Goal: Task Accomplishment & Management: Use online tool/utility

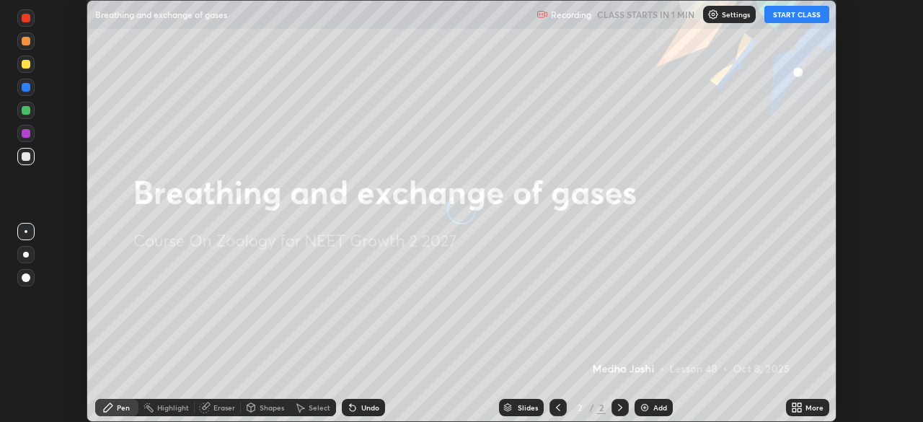
scroll to position [422, 922]
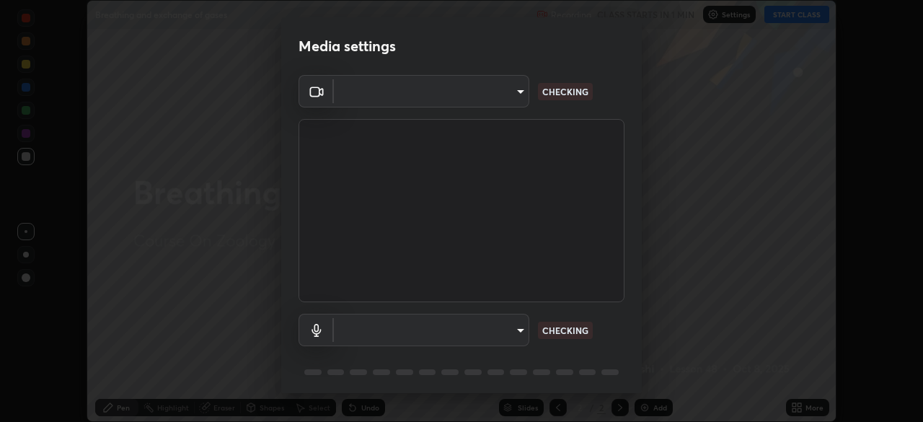
type input "58bb2390f23c468440353df0479802826a2cf34cec2d2474d9d64101ba3878b9"
click at [515, 328] on body "Erase all Breathing and exchange of gases Recording WAS SCHEDULED TO START AT 4…" at bounding box center [461, 211] width 923 height 422
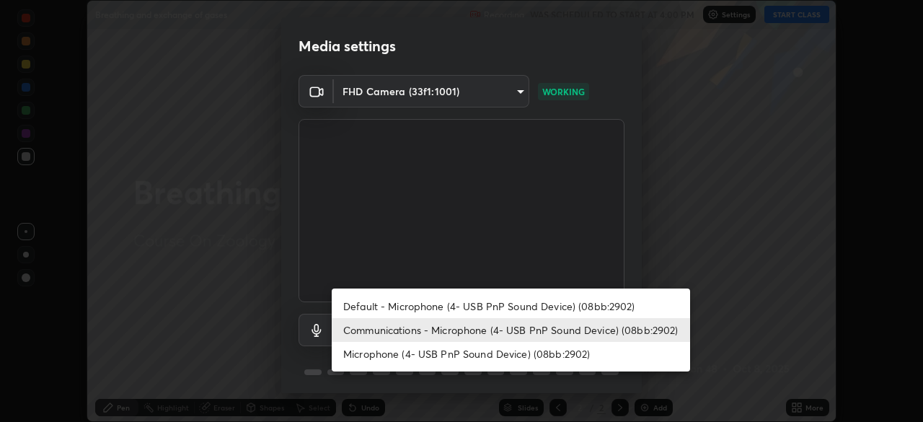
click at [528, 300] on li "Default - Microphone (4- USB PnP Sound Device) (08bb:2902)" at bounding box center [511, 306] width 358 height 24
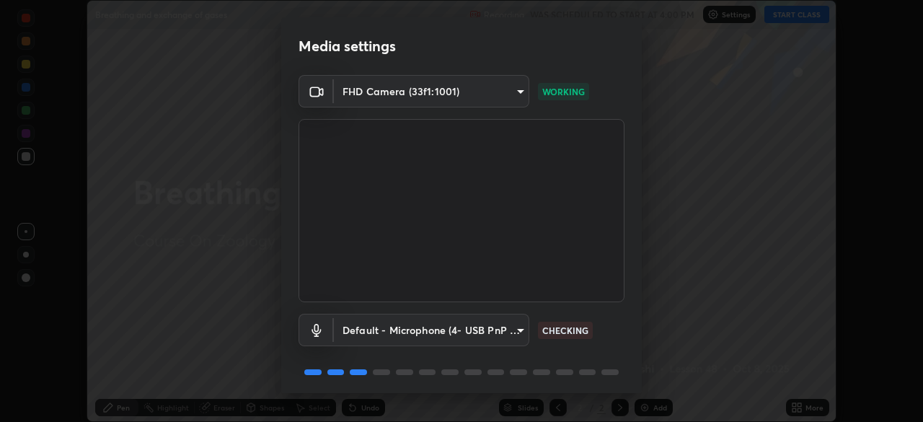
click at [513, 331] on body "Erase all Breathing and exchange of gases Recording WAS SCHEDULED TO START AT 4…" at bounding box center [461, 211] width 923 height 422
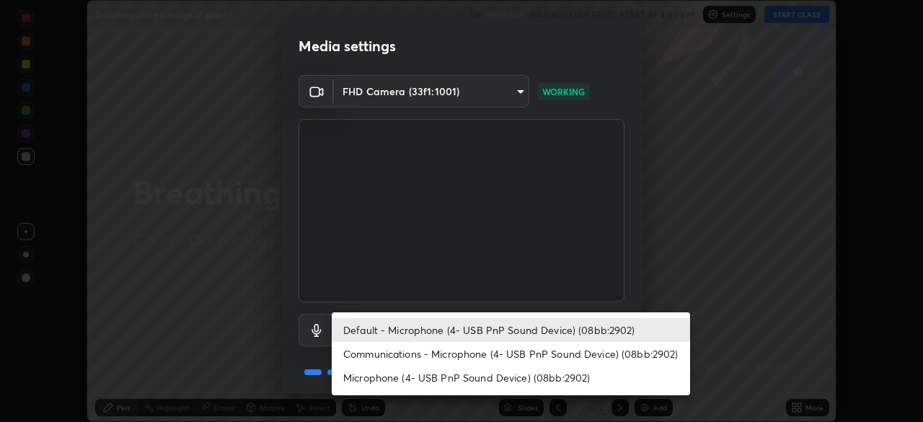
click at [505, 353] on li "Communications - Microphone (4- USB PnP Sound Device) (08bb:2902)" at bounding box center [511, 354] width 358 height 24
type input "communications"
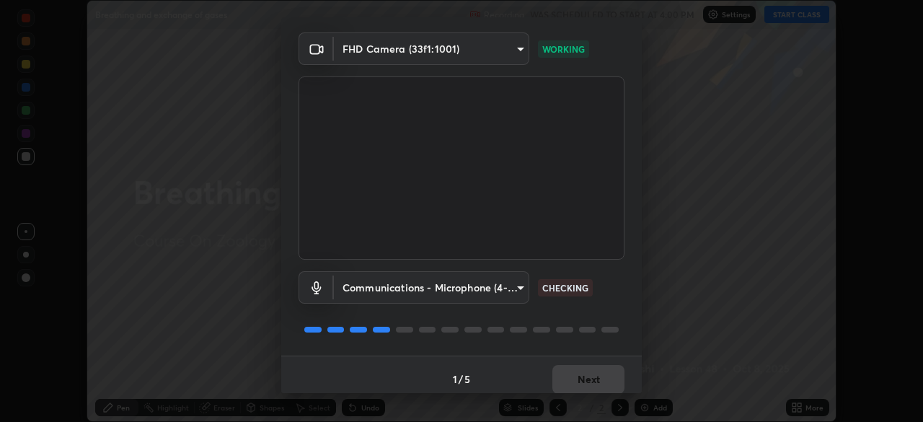
scroll to position [51, 0]
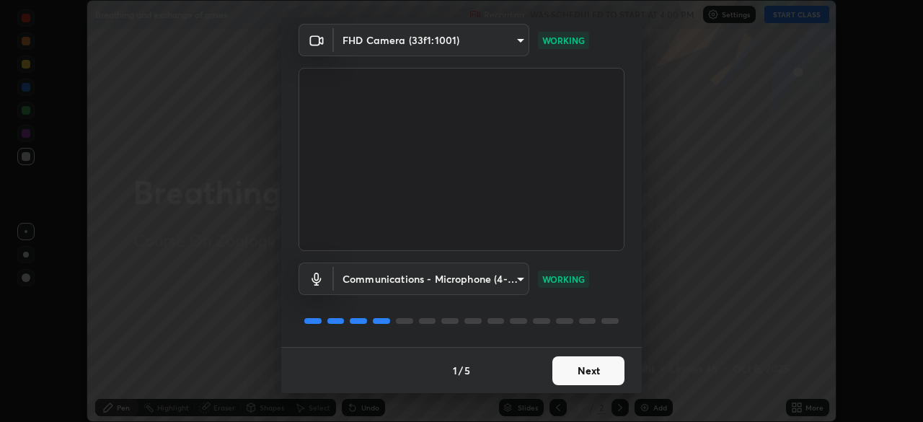
click at [580, 374] on button "Next" at bounding box center [588, 370] width 72 height 29
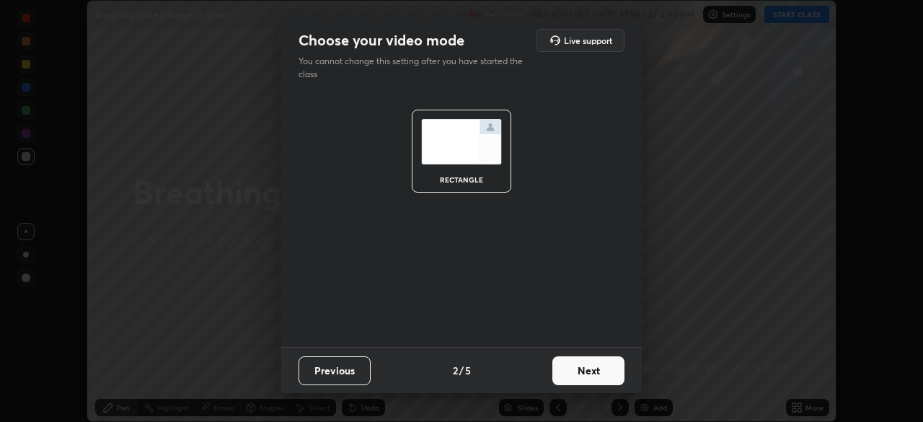
click at [581, 374] on button "Next" at bounding box center [588, 370] width 72 height 29
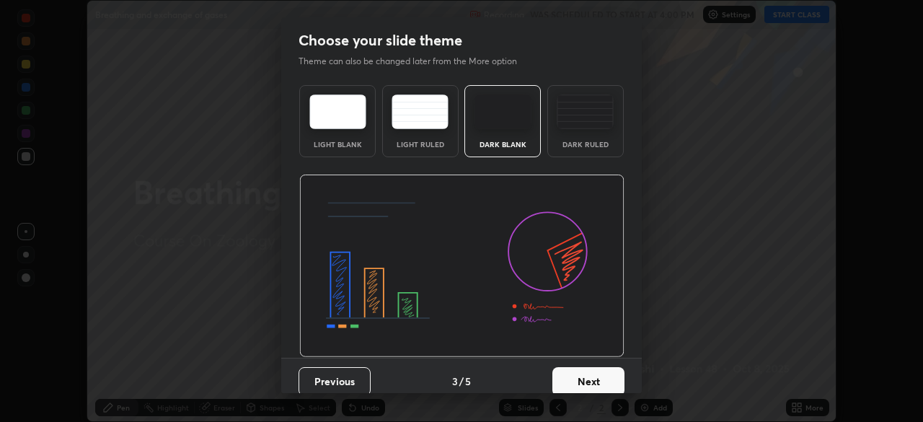
click at [590, 370] on button "Next" at bounding box center [588, 381] width 72 height 29
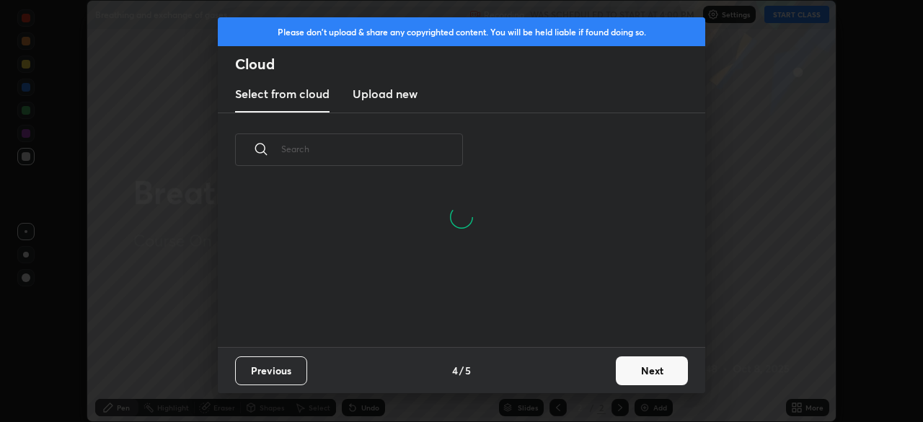
click at [640, 366] on button "Next" at bounding box center [652, 370] width 72 height 29
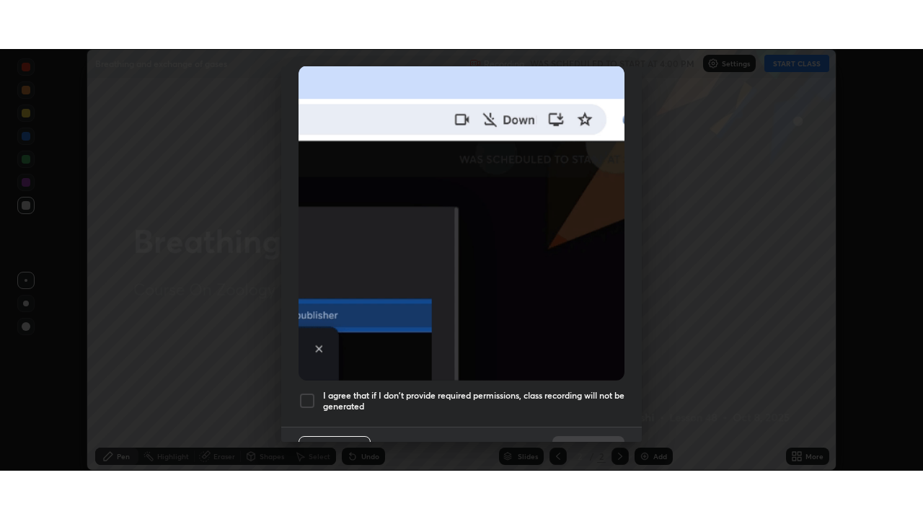
scroll to position [345, 0]
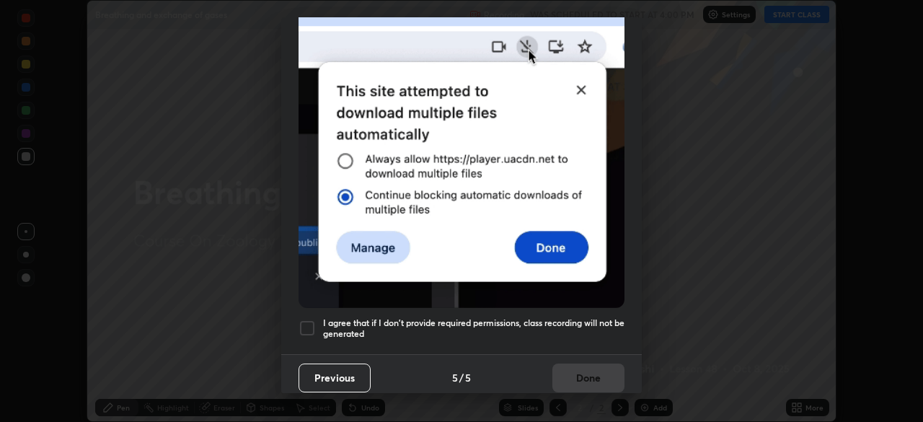
click at [311, 319] on div at bounding box center [306, 327] width 17 height 17
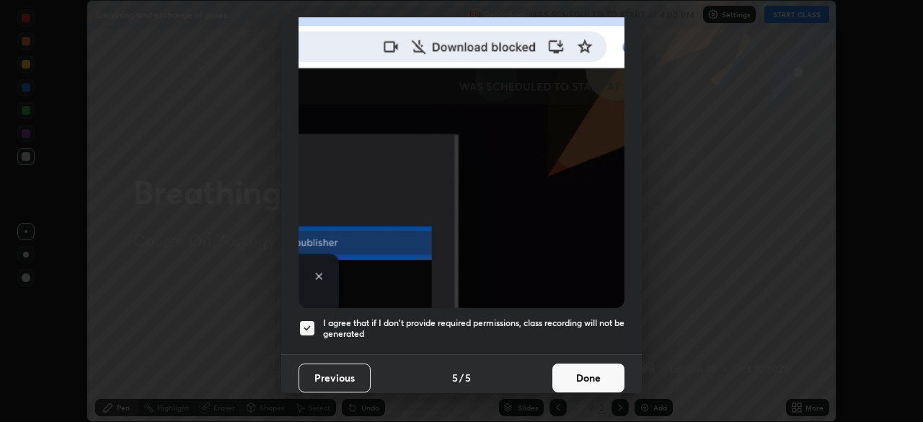
click at [581, 368] on button "Done" at bounding box center [588, 377] width 72 height 29
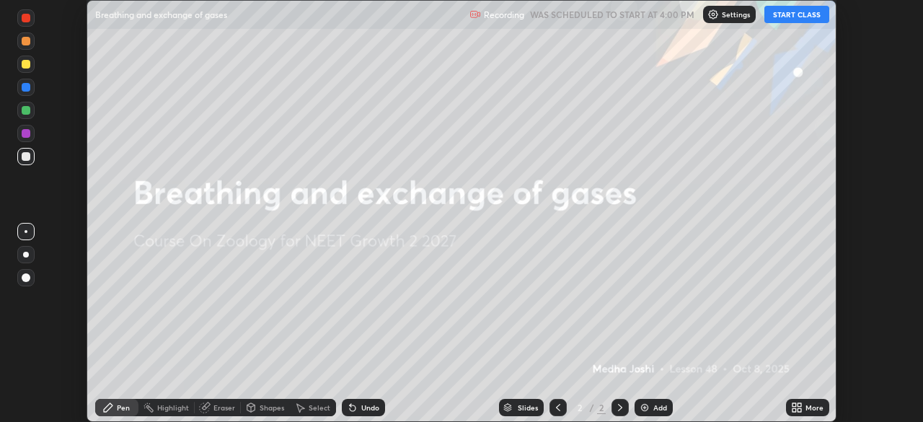
click at [787, 14] on button "START CLASS" at bounding box center [796, 14] width 65 height 17
click at [812, 407] on div "More" at bounding box center [814, 407] width 18 height 7
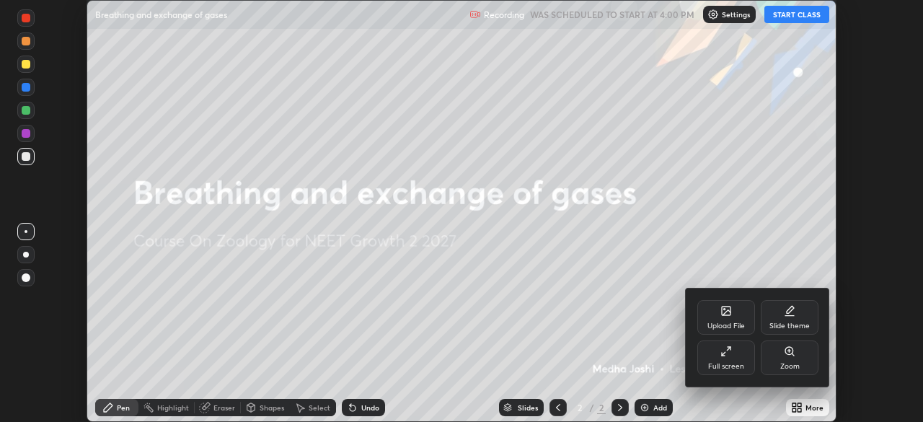
click at [737, 352] on div "Full screen" at bounding box center [726, 357] width 58 height 35
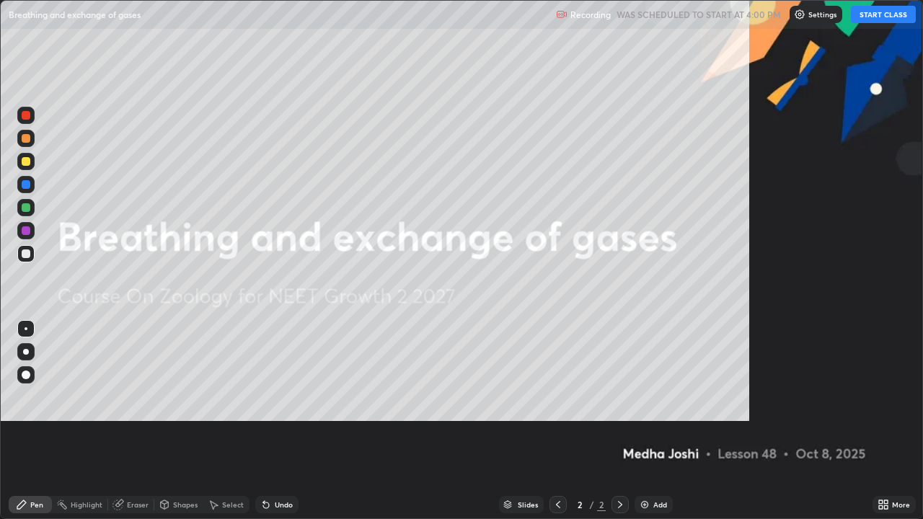
scroll to position [519, 923]
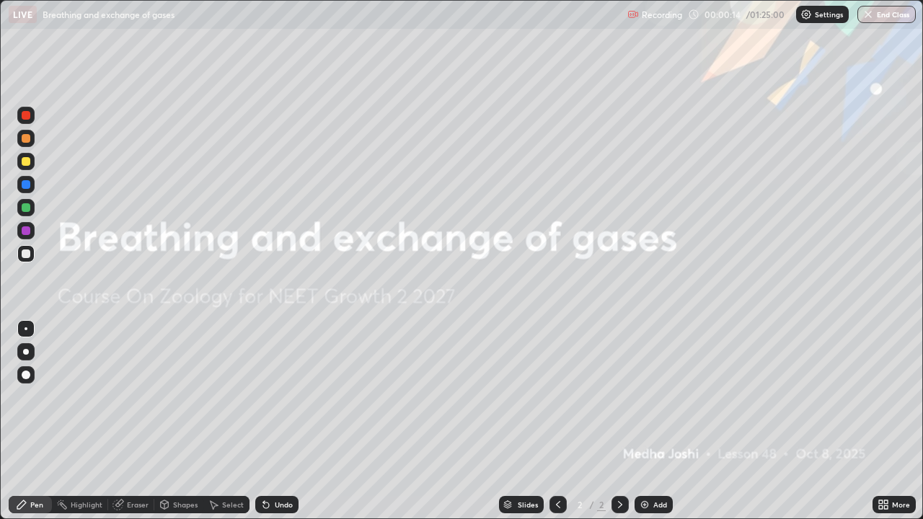
click at [880, 421] on icon at bounding box center [881, 502] width 4 height 4
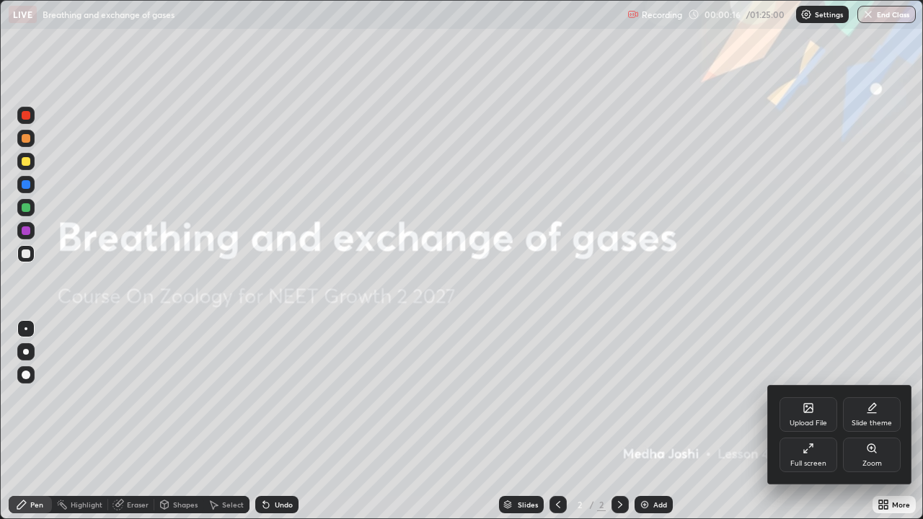
click at [812, 407] on icon at bounding box center [808, 408] width 12 height 12
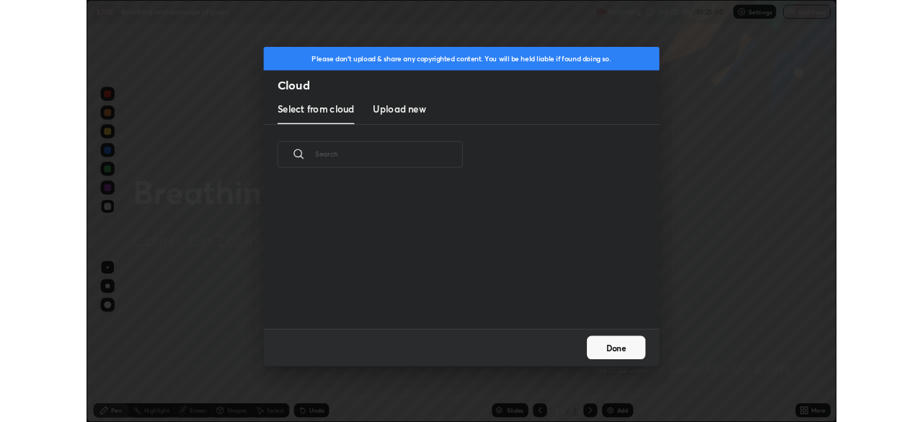
scroll to position [177, 463]
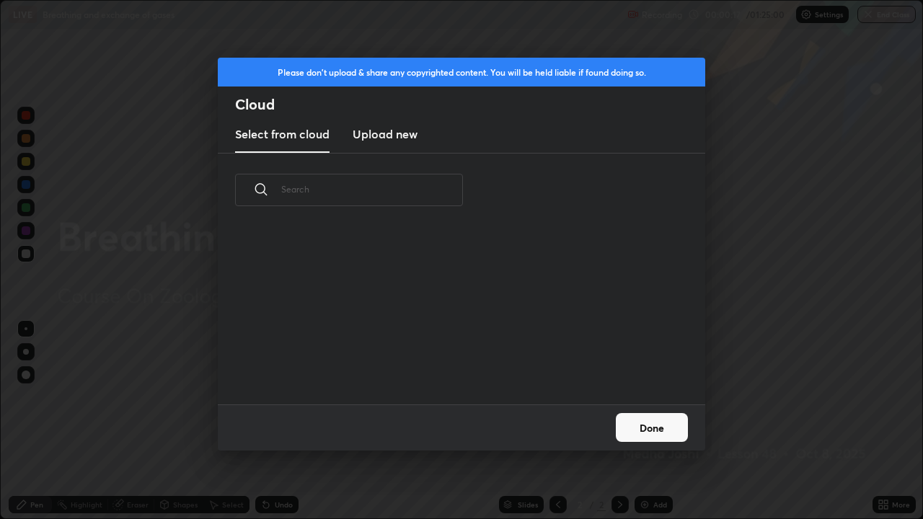
click at [399, 138] on h3 "Upload new" at bounding box center [384, 133] width 65 height 17
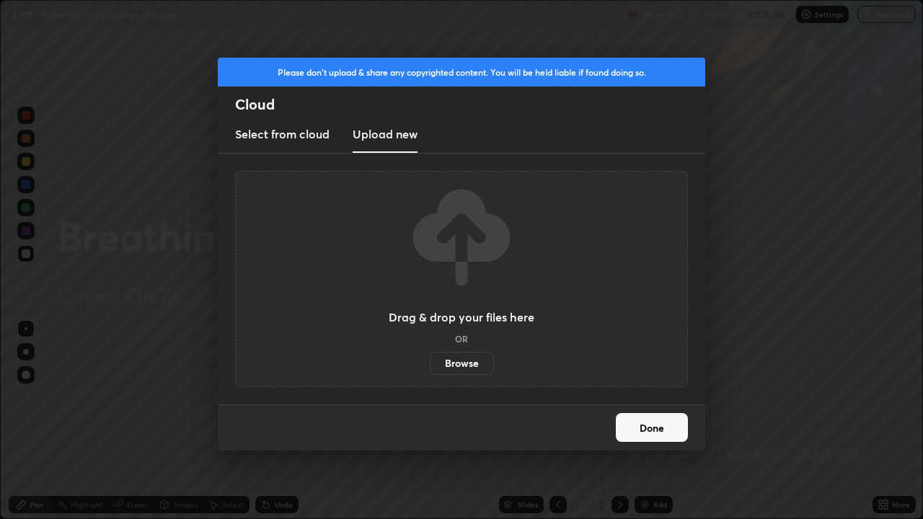
click at [458, 367] on label "Browse" at bounding box center [462, 363] width 64 height 23
click at [430, 367] on input "Browse" at bounding box center [430, 363] width 0 height 23
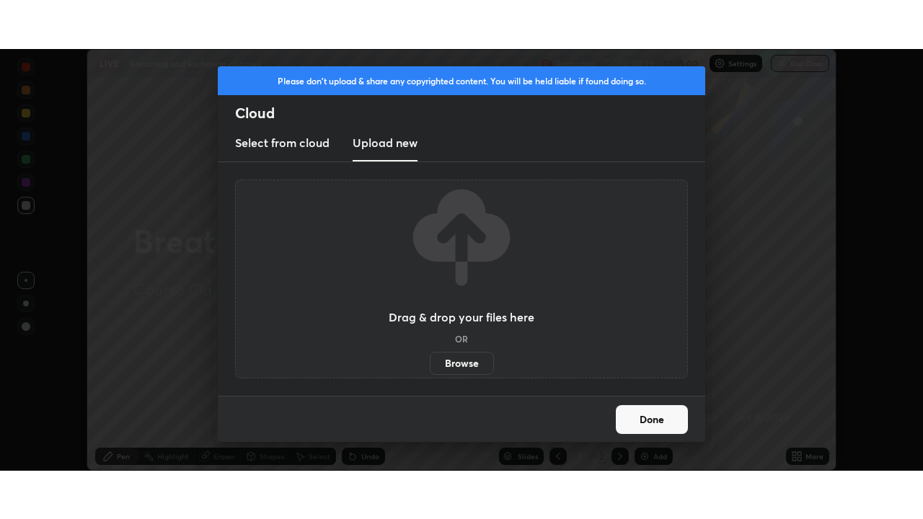
scroll to position [71655, 71154]
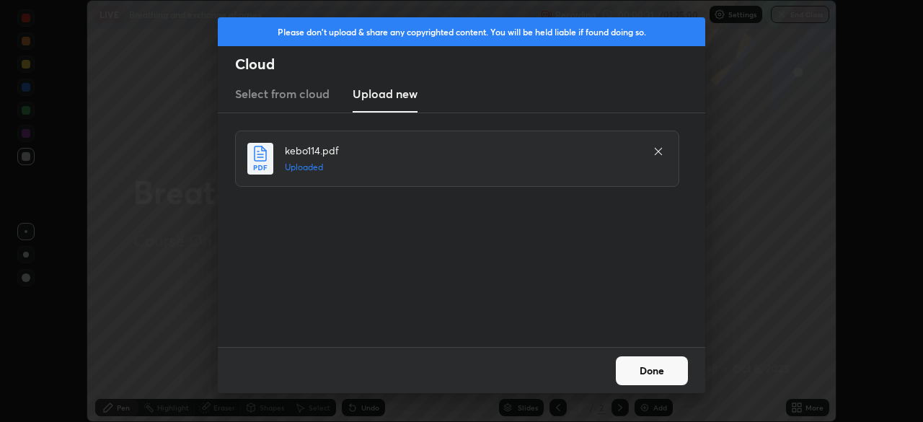
click at [670, 370] on button "Done" at bounding box center [652, 370] width 72 height 29
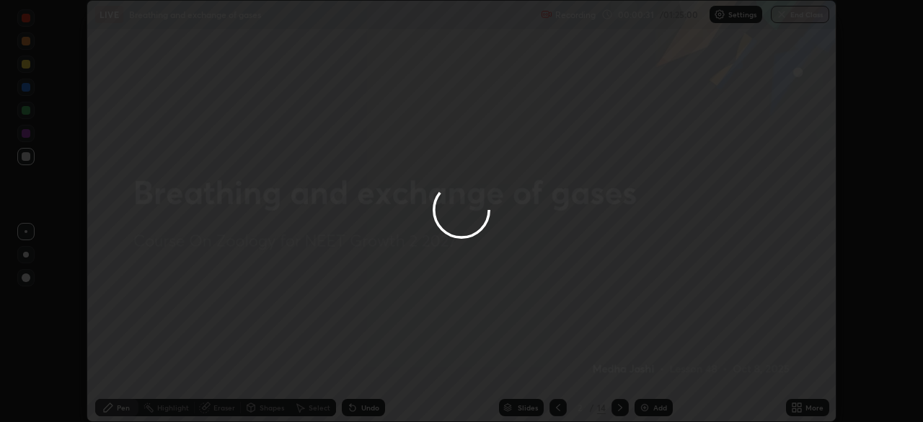
click at [797, 405] on icon at bounding box center [799, 405] width 4 height 4
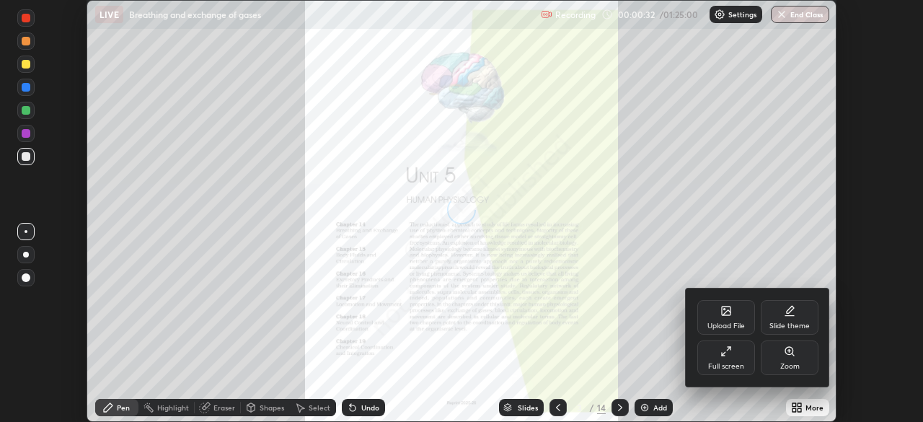
click at [727, 363] on div "Full screen" at bounding box center [726, 366] width 36 height 7
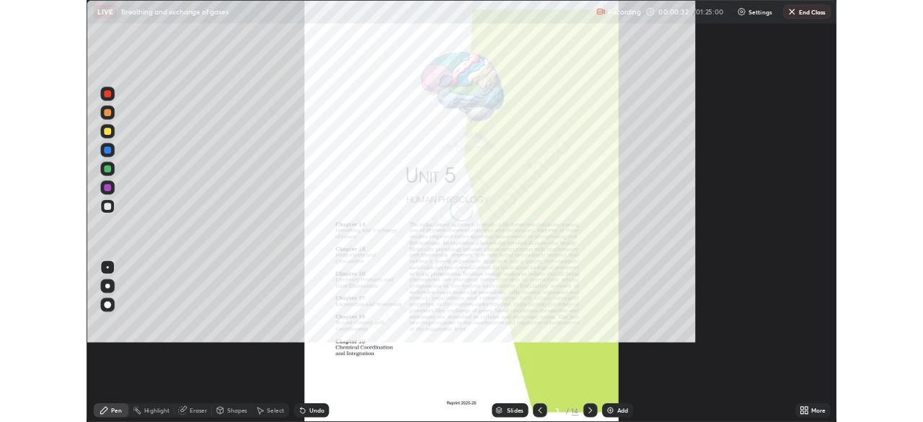
scroll to position [519, 923]
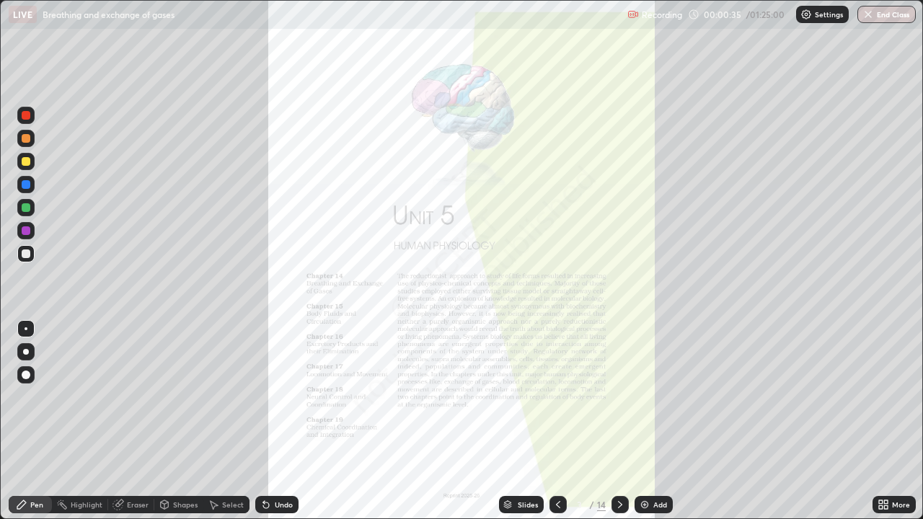
click at [654, 421] on div "Add" at bounding box center [653, 504] width 38 height 17
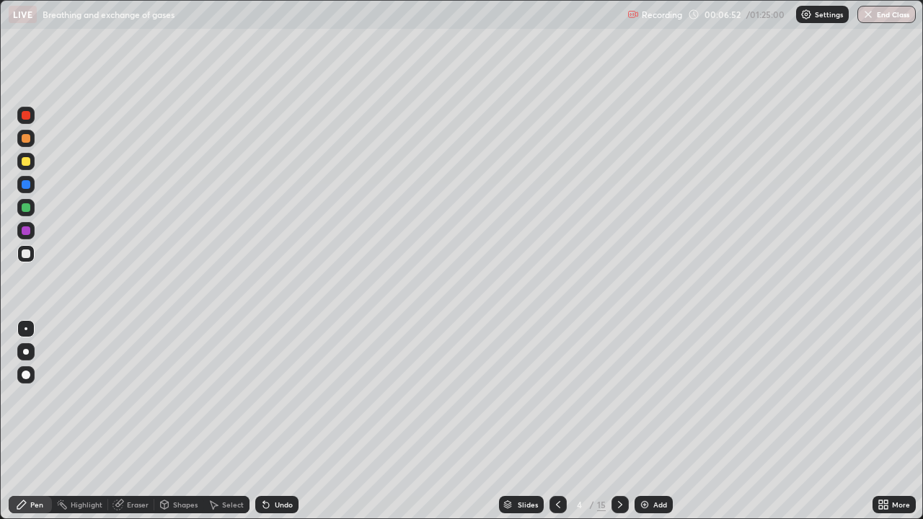
click at [25, 204] on div at bounding box center [26, 207] width 9 height 9
click at [27, 254] on div at bounding box center [26, 253] width 9 height 9
click at [32, 185] on div at bounding box center [25, 184] width 17 height 17
click at [268, 421] on icon at bounding box center [266, 505] width 12 height 12
click at [29, 160] on div at bounding box center [26, 161] width 9 height 9
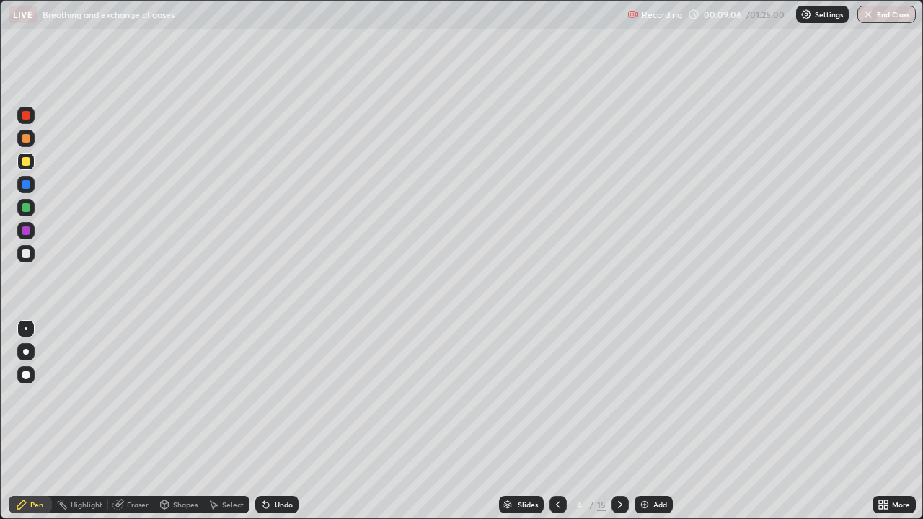
click at [27, 256] on div at bounding box center [26, 253] width 9 height 9
click at [28, 233] on div at bounding box center [26, 230] width 9 height 9
click at [28, 252] on div at bounding box center [26, 253] width 9 height 9
click at [649, 421] on div "Add" at bounding box center [653, 504] width 38 height 17
click at [32, 208] on div at bounding box center [25, 207] width 17 height 17
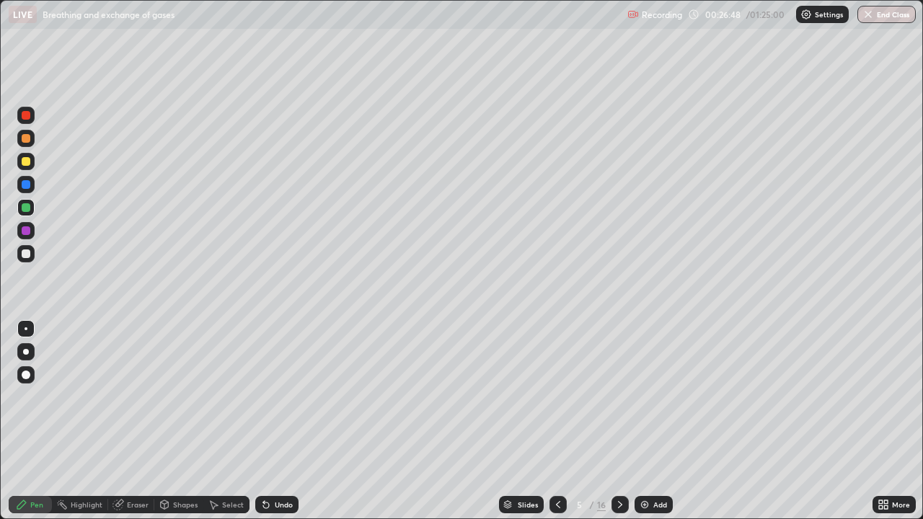
click at [22, 252] on div at bounding box center [26, 253] width 9 height 9
click at [879, 421] on icon at bounding box center [883, 505] width 12 height 12
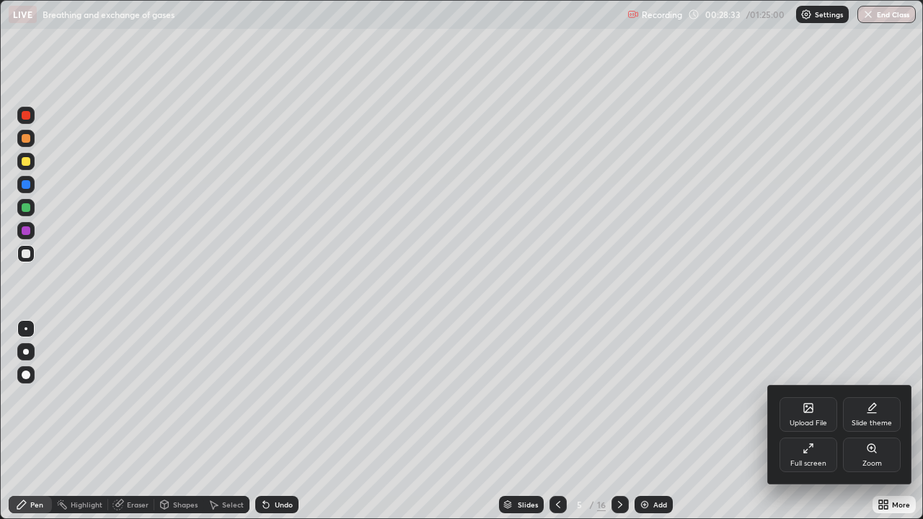
click at [799, 421] on div "Full screen" at bounding box center [808, 455] width 58 height 35
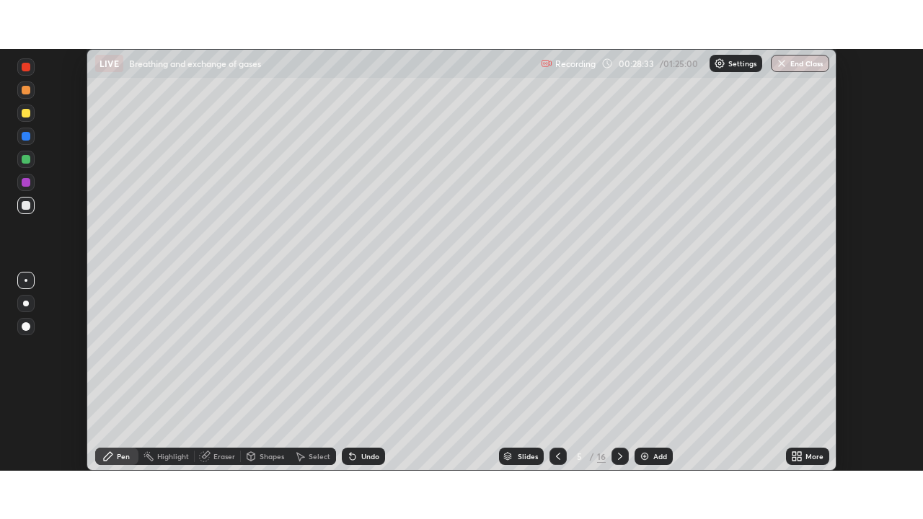
scroll to position [71655, 71154]
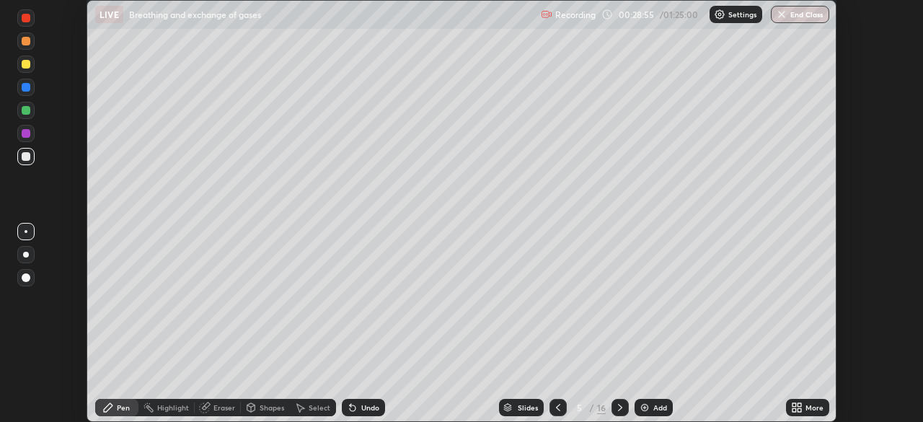
click at [807, 407] on div "More" at bounding box center [814, 407] width 18 height 7
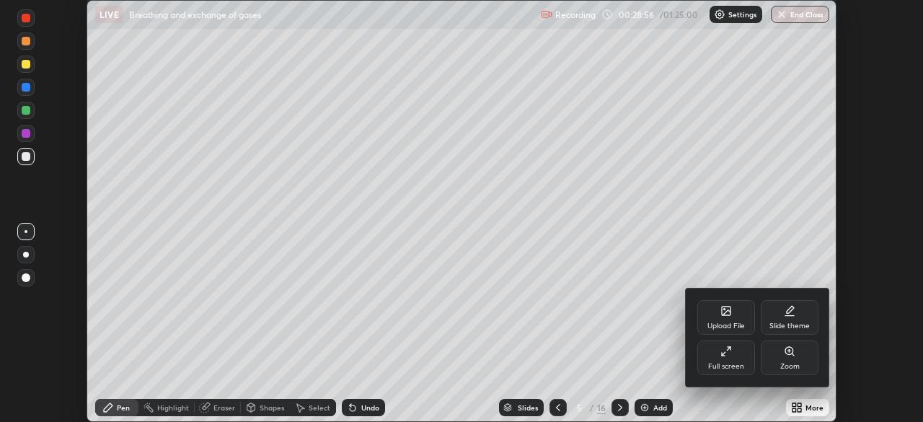
click at [719, 357] on div "Full screen" at bounding box center [726, 357] width 58 height 35
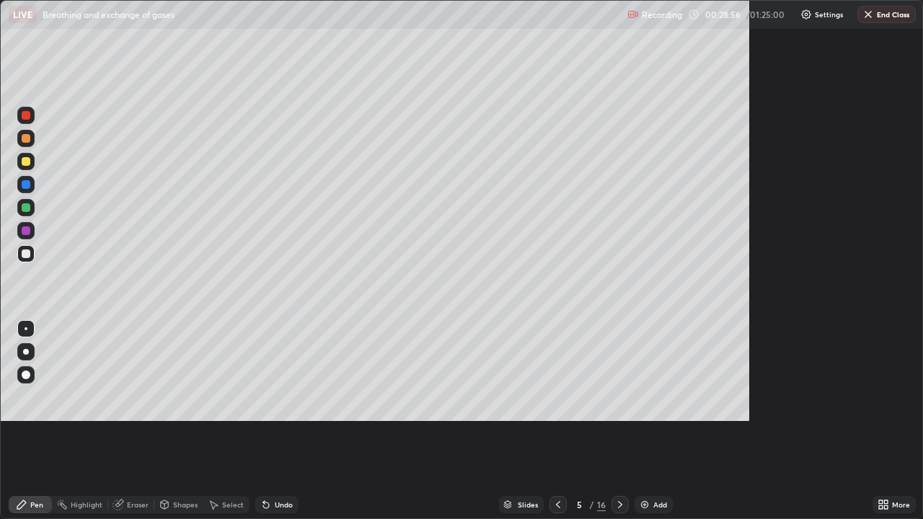
scroll to position [519, 923]
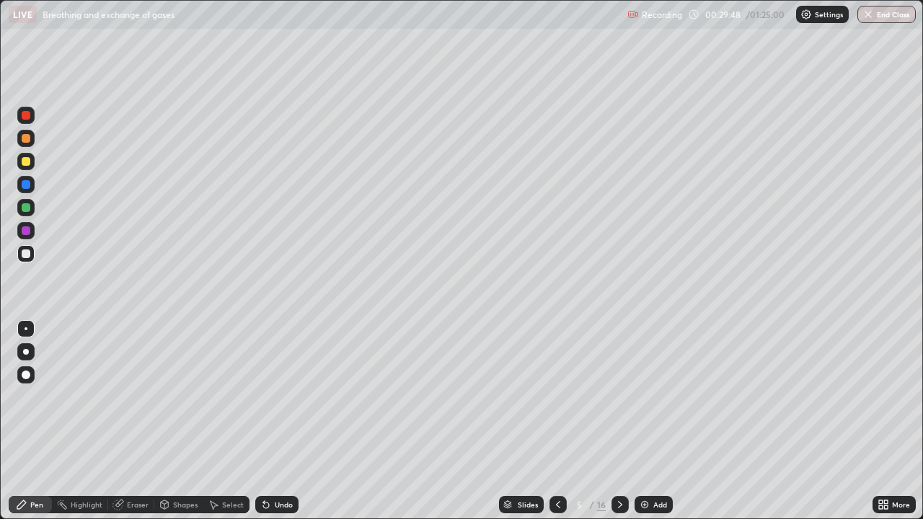
click at [284, 421] on div "Undo" at bounding box center [284, 504] width 18 height 7
click at [270, 421] on icon at bounding box center [266, 505] width 12 height 12
click at [643, 421] on img at bounding box center [645, 505] width 12 height 12
click at [25, 139] on div at bounding box center [26, 138] width 9 height 9
click at [26, 162] on div at bounding box center [26, 161] width 9 height 9
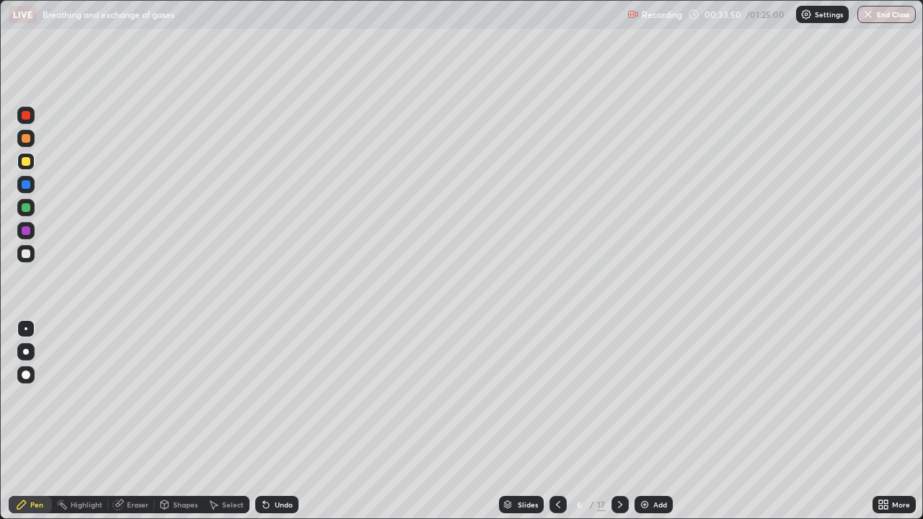
click at [279, 421] on div "Undo" at bounding box center [276, 504] width 43 height 17
click at [277, 421] on div "Undo" at bounding box center [276, 504] width 43 height 17
click at [29, 254] on div at bounding box center [26, 253] width 9 height 9
click at [271, 421] on div "Undo" at bounding box center [276, 504] width 43 height 17
click at [278, 421] on div "Undo" at bounding box center [284, 504] width 18 height 7
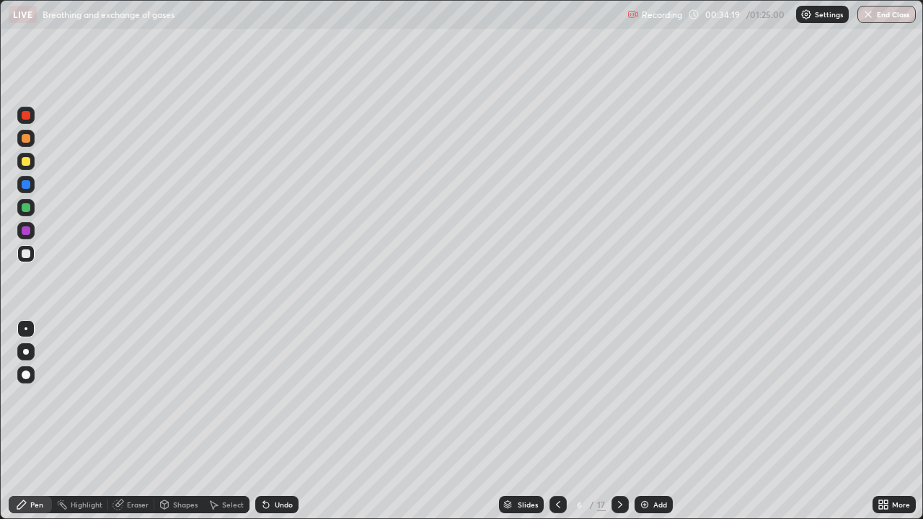
click at [275, 421] on div "Undo" at bounding box center [276, 504] width 43 height 17
click at [647, 421] on img at bounding box center [645, 505] width 12 height 12
click at [25, 140] on div at bounding box center [26, 138] width 9 height 9
click at [26, 252] on div at bounding box center [26, 253] width 9 height 9
click at [19, 183] on div at bounding box center [25, 184] width 17 height 17
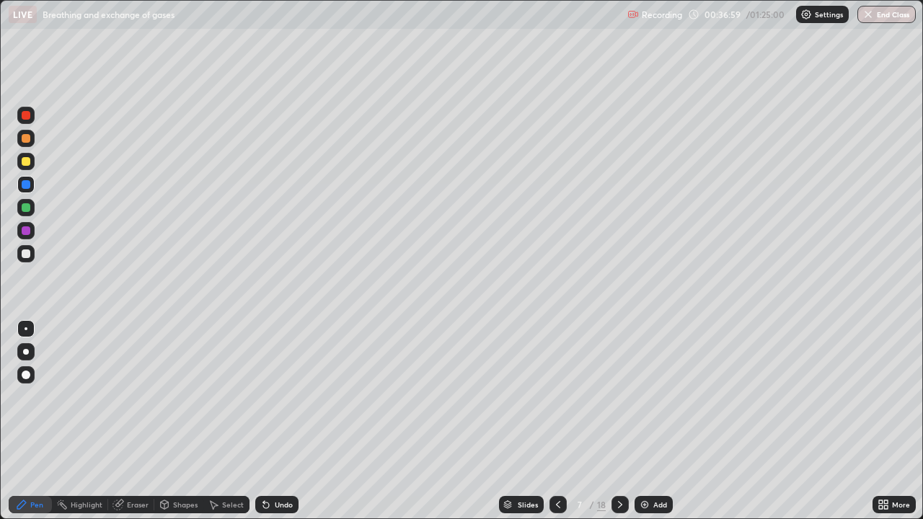
click at [26, 209] on div at bounding box center [26, 207] width 9 height 9
click at [25, 254] on div at bounding box center [26, 253] width 9 height 9
click at [24, 234] on div at bounding box center [26, 230] width 9 height 9
click at [24, 187] on div at bounding box center [26, 184] width 9 height 9
click at [283, 421] on div "Undo" at bounding box center [276, 504] width 43 height 17
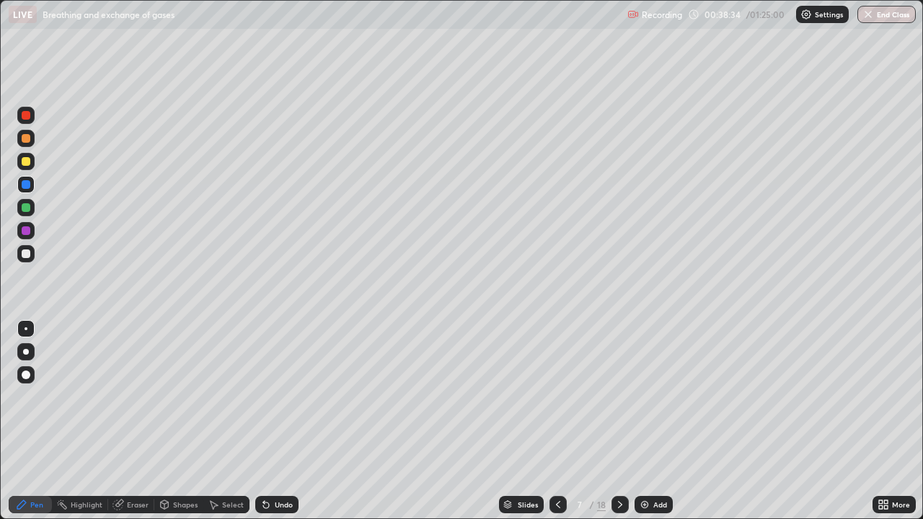
click at [283, 421] on div "Undo" at bounding box center [284, 504] width 18 height 7
click at [284, 421] on div "Undo" at bounding box center [276, 504] width 43 height 17
click at [286, 421] on div "Undo" at bounding box center [284, 504] width 18 height 7
click at [24, 254] on div at bounding box center [26, 253] width 9 height 9
click at [24, 164] on div at bounding box center [26, 161] width 9 height 9
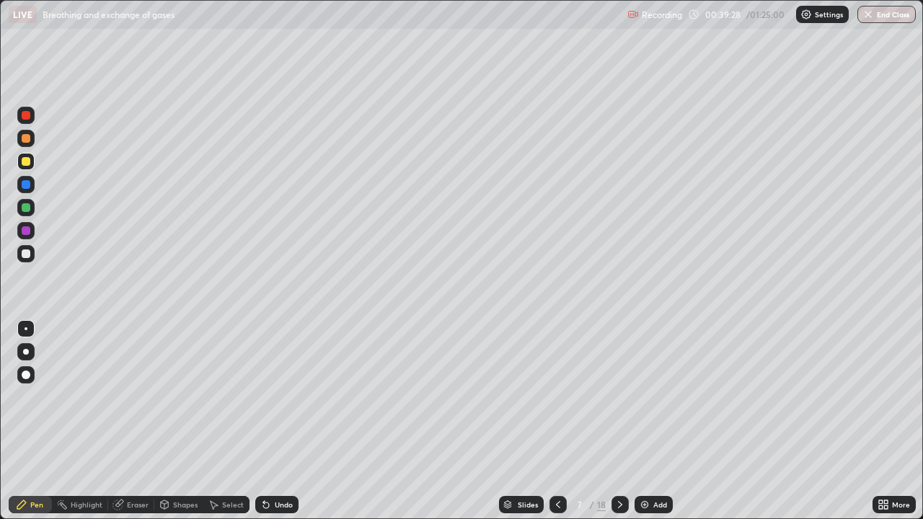
click at [23, 255] on div at bounding box center [26, 253] width 9 height 9
click at [26, 162] on div at bounding box center [26, 161] width 9 height 9
click at [23, 257] on div at bounding box center [26, 253] width 9 height 9
click at [30, 231] on div at bounding box center [26, 230] width 9 height 9
click at [26, 185] on div at bounding box center [26, 184] width 9 height 9
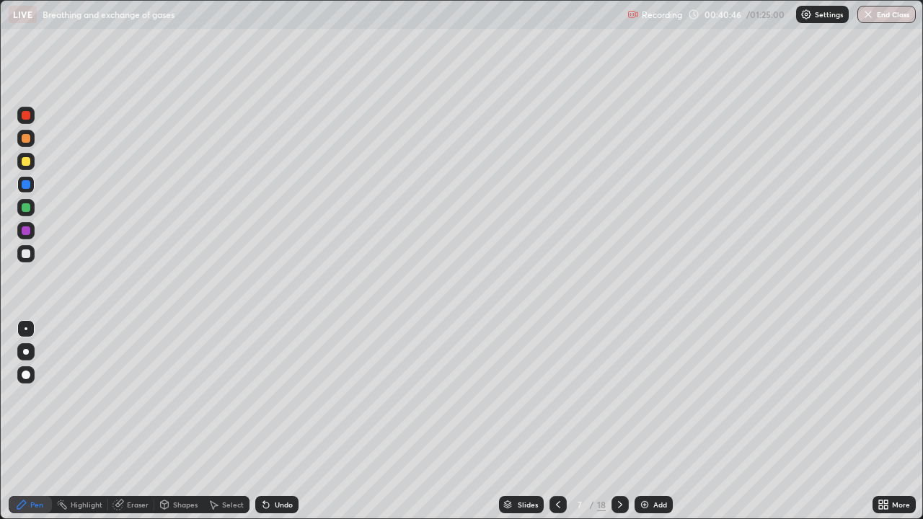
click at [28, 114] on div at bounding box center [26, 115] width 9 height 9
click at [28, 141] on div at bounding box center [26, 138] width 9 height 9
click at [647, 421] on img at bounding box center [645, 505] width 12 height 12
click at [27, 255] on div at bounding box center [26, 253] width 9 height 9
click at [23, 233] on div at bounding box center [26, 230] width 9 height 9
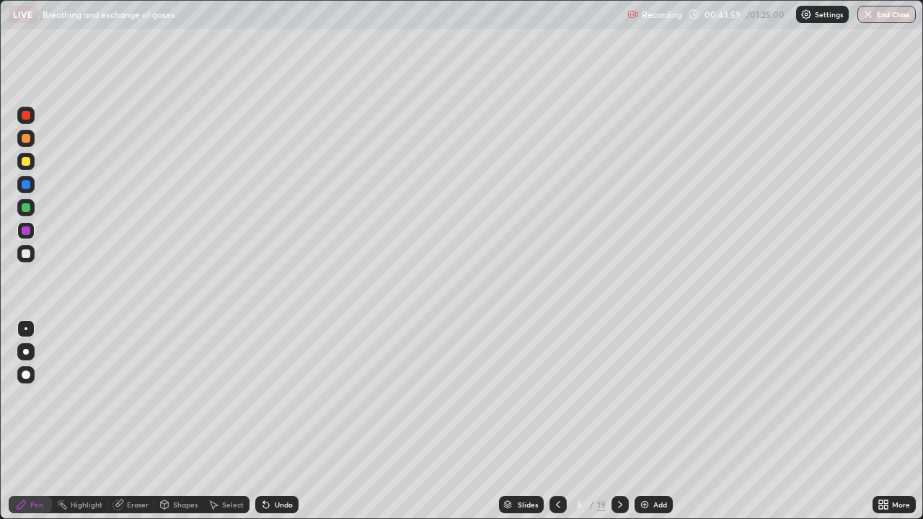
click at [30, 138] on div at bounding box center [26, 138] width 9 height 9
click at [263, 421] on icon at bounding box center [266, 505] width 6 height 6
click at [270, 421] on div "Undo" at bounding box center [276, 504] width 43 height 17
click at [272, 421] on div "Undo" at bounding box center [276, 504] width 43 height 17
click at [275, 421] on div "Undo" at bounding box center [284, 504] width 18 height 7
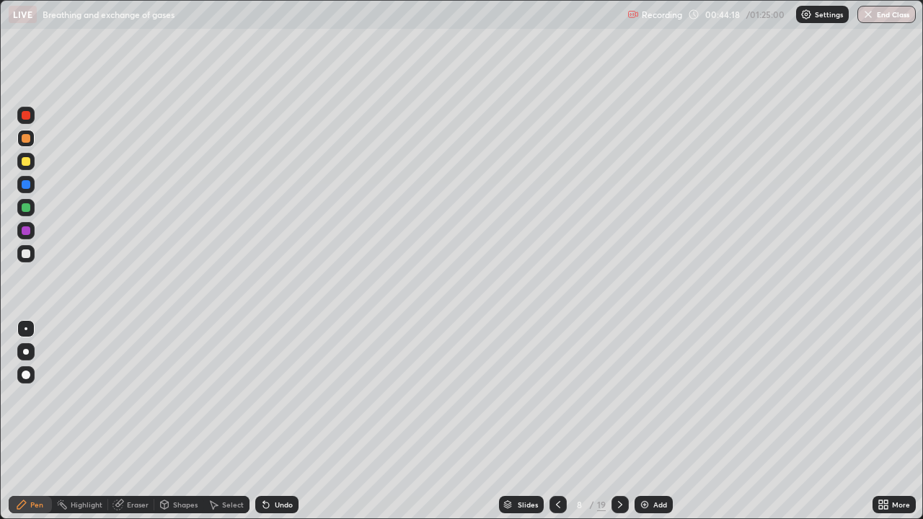
click at [22, 255] on div at bounding box center [26, 253] width 9 height 9
click at [22, 167] on div at bounding box center [25, 161] width 17 height 17
click at [24, 252] on div at bounding box center [26, 253] width 9 height 9
click at [290, 421] on div "Undo" at bounding box center [284, 504] width 18 height 7
click at [283, 421] on div "Undo" at bounding box center [276, 504] width 43 height 17
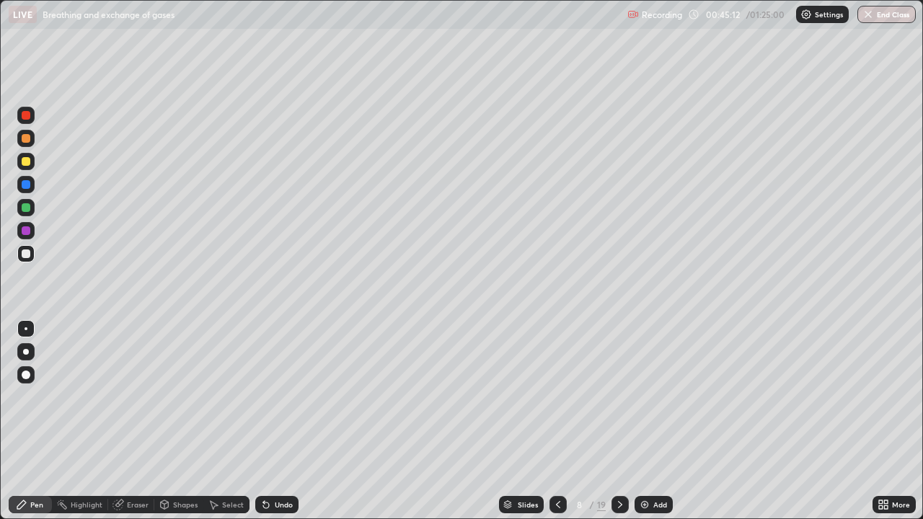
click at [25, 162] on div at bounding box center [26, 161] width 9 height 9
click at [22, 251] on div at bounding box center [26, 253] width 9 height 9
click at [25, 230] on div at bounding box center [26, 230] width 9 height 9
click at [25, 117] on div at bounding box center [26, 115] width 9 height 9
click at [25, 155] on div at bounding box center [25, 161] width 17 height 17
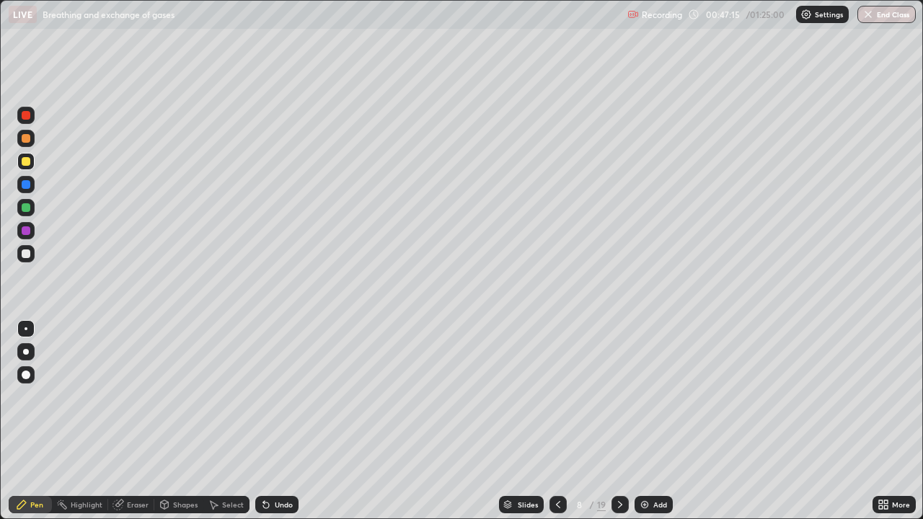
click at [556, 421] on icon at bounding box center [558, 505] width 12 height 12
click at [556, 421] on icon at bounding box center [558, 504] width 4 height 7
click at [618, 421] on icon at bounding box center [620, 505] width 12 height 12
click at [651, 421] on div "Add" at bounding box center [653, 504] width 38 height 17
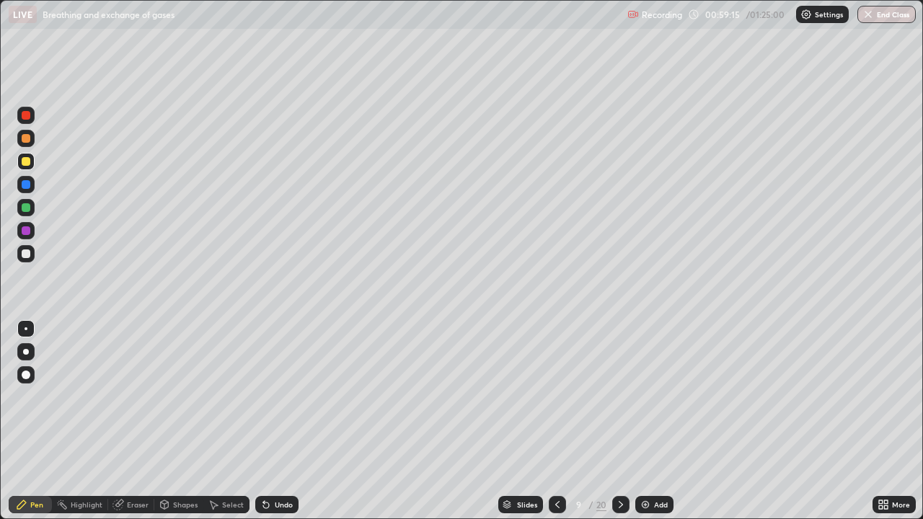
click at [552, 421] on icon at bounding box center [557, 505] width 12 height 12
click at [641, 421] on img at bounding box center [645, 505] width 12 height 12
click at [27, 138] on div at bounding box center [26, 138] width 9 height 9
click at [22, 164] on div at bounding box center [26, 161] width 9 height 9
click at [24, 208] on div at bounding box center [26, 207] width 9 height 9
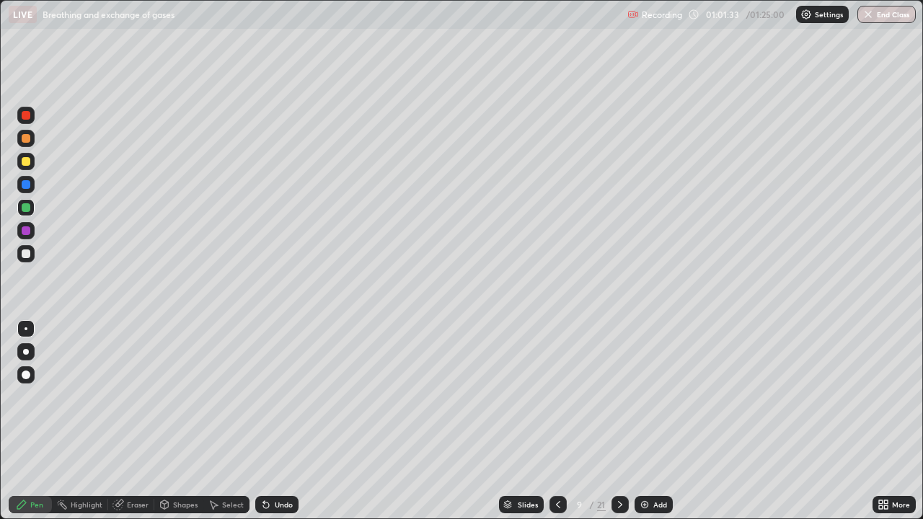
click at [27, 252] on div at bounding box center [26, 253] width 9 height 9
click at [269, 421] on div "Undo" at bounding box center [276, 504] width 43 height 17
click at [272, 421] on div "Undo" at bounding box center [276, 504] width 43 height 17
click at [274, 421] on div "Undo" at bounding box center [276, 504] width 43 height 17
click at [27, 208] on div at bounding box center [26, 207] width 9 height 9
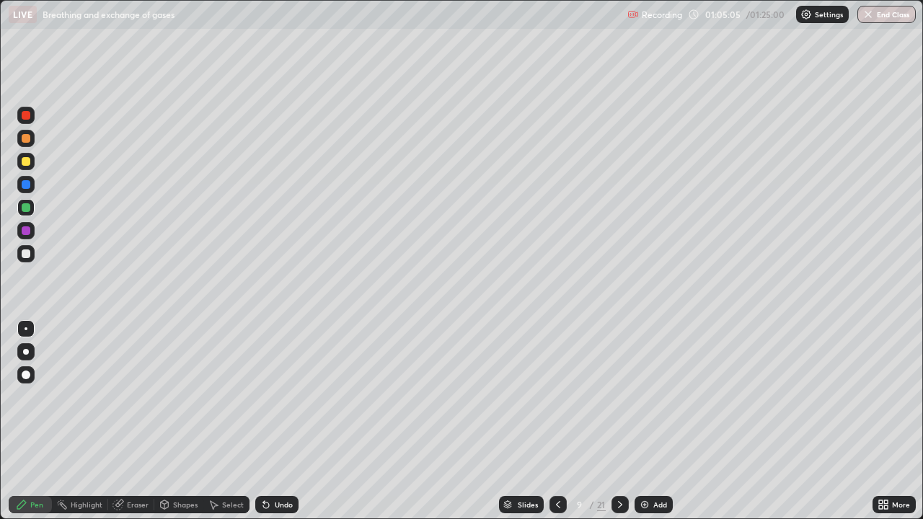
click at [247, 421] on div "Select" at bounding box center [226, 504] width 46 height 17
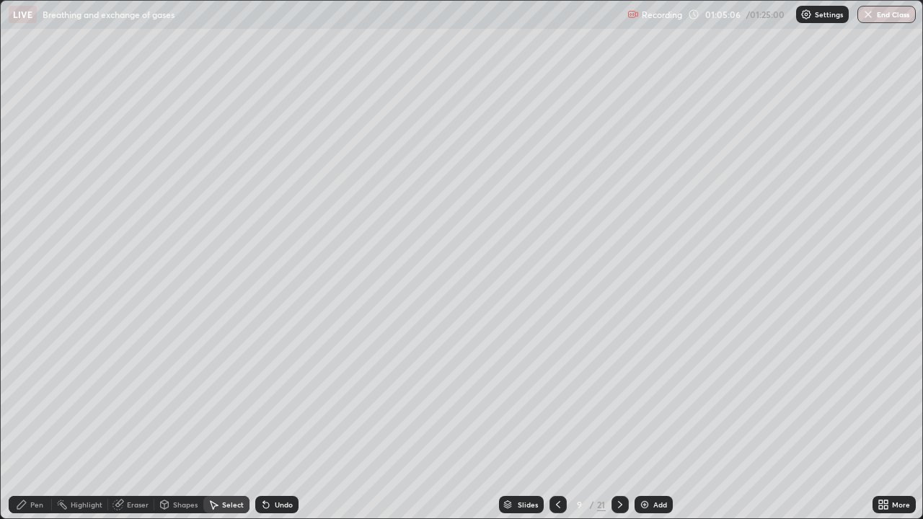
click at [245, 421] on div "Select" at bounding box center [226, 504] width 46 height 17
click at [241, 421] on div "Select" at bounding box center [233, 504] width 22 height 7
click at [263, 421] on icon at bounding box center [263, 501] width 1 height 1
click at [37, 421] on div "Pen" at bounding box center [36, 504] width 13 height 7
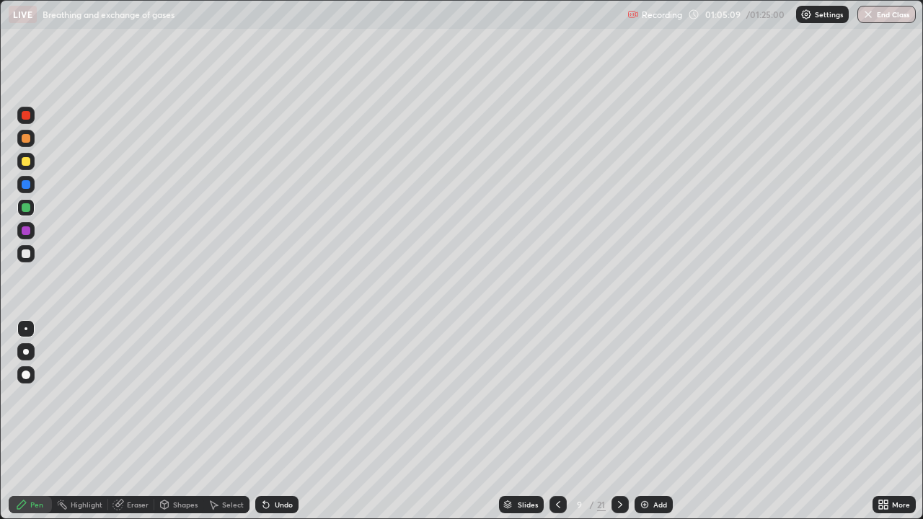
click at [265, 421] on icon at bounding box center [266, 505] width 6 height 6
click at [27, 250] on div at bounding box center [26, 253] width 9 height 9
click at [515, 421] on div "Slides" at bounding box center [521, 504] width 45 height 17
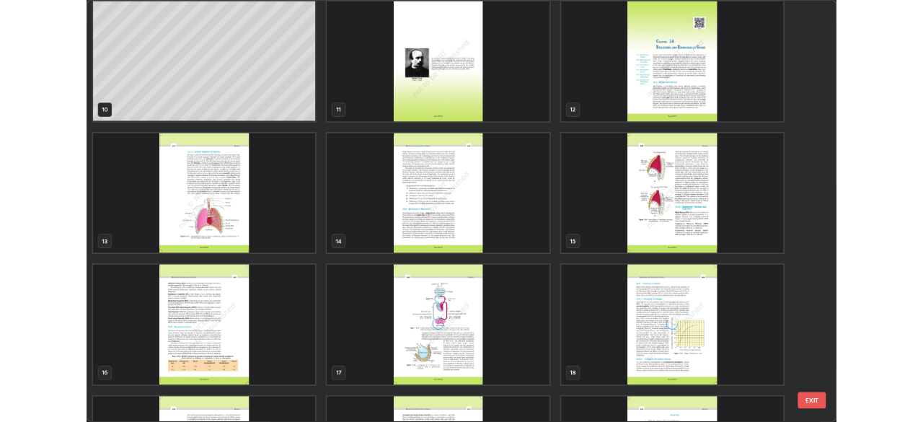
scroll to position [616, 0]
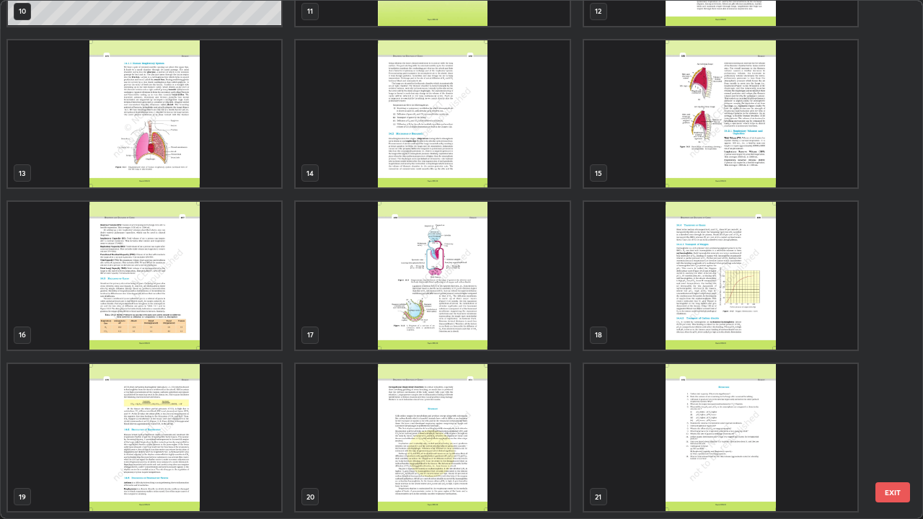
click at [277, 421] on img "grid" at bounding box center [144, 438] width 273 height 148
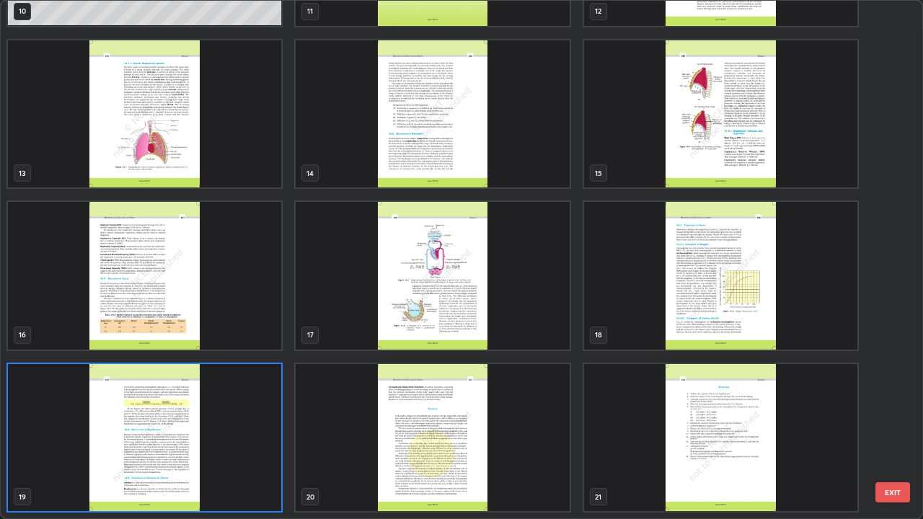
click at [276, 421] on img "grid" at bounding box center [144, 438] width 273 height 148
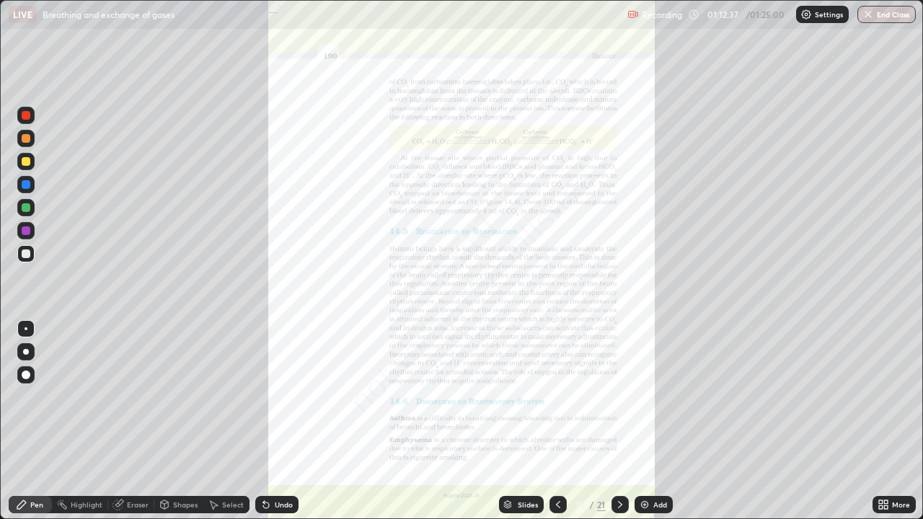
click at [880, 421] on icon at bounding box center [881, 502] width 4 height 4
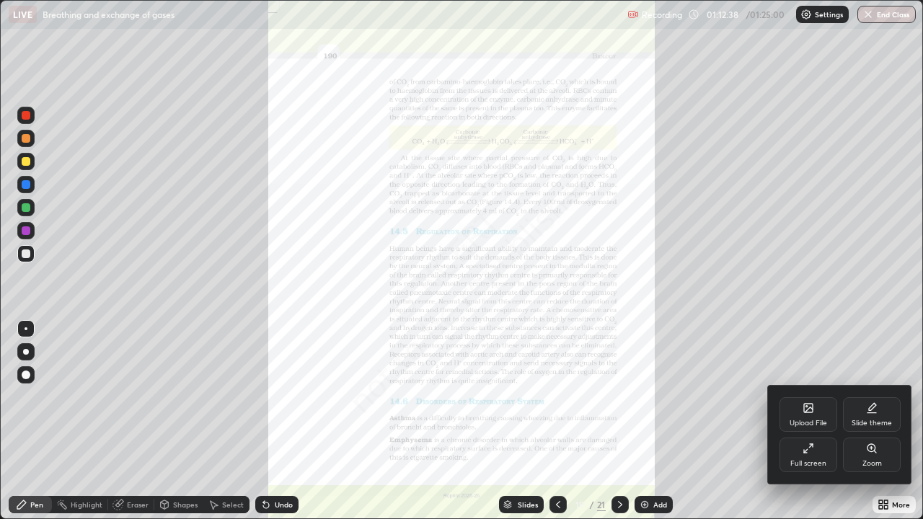
click at [865, 421] on div "Zoom" at bounding box center [871, 463] width 19 height 7
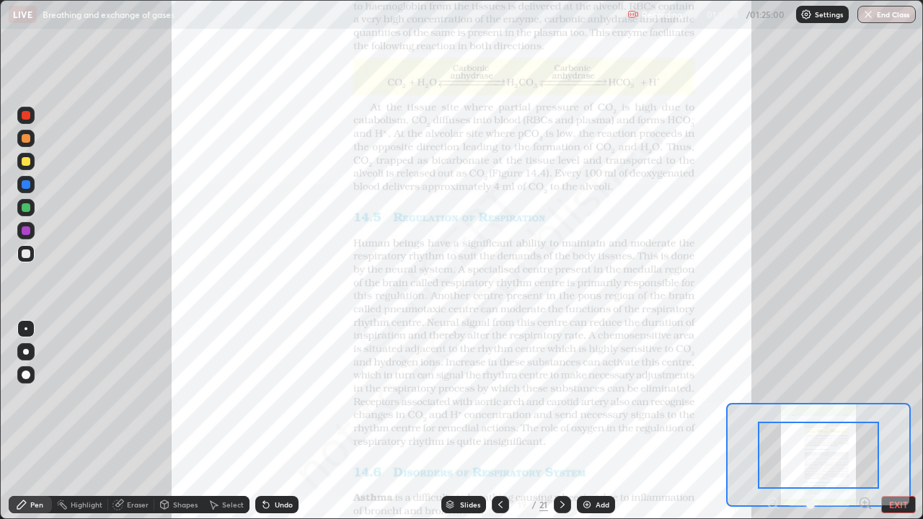
click at [864, 421] on icon at bounding box center [865, 502] width 4 height 0
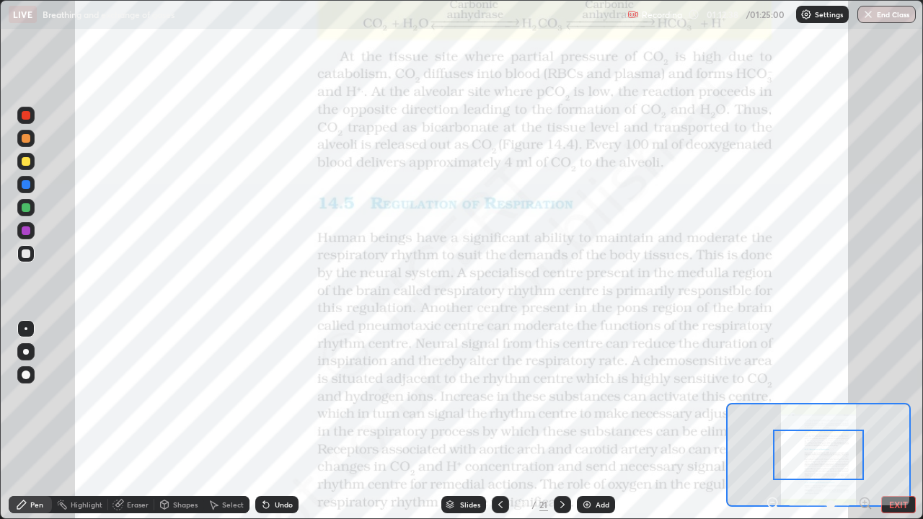
click at [864, 421] on icon at bounding box center [865, 502] width 4 height 0
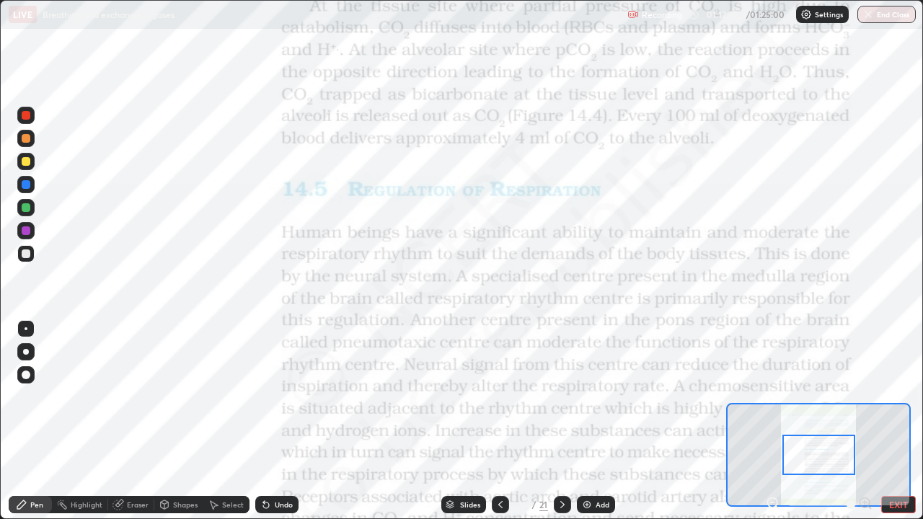
click at [865, 421] on div at bounding box center [818, 504] width 107 height 17
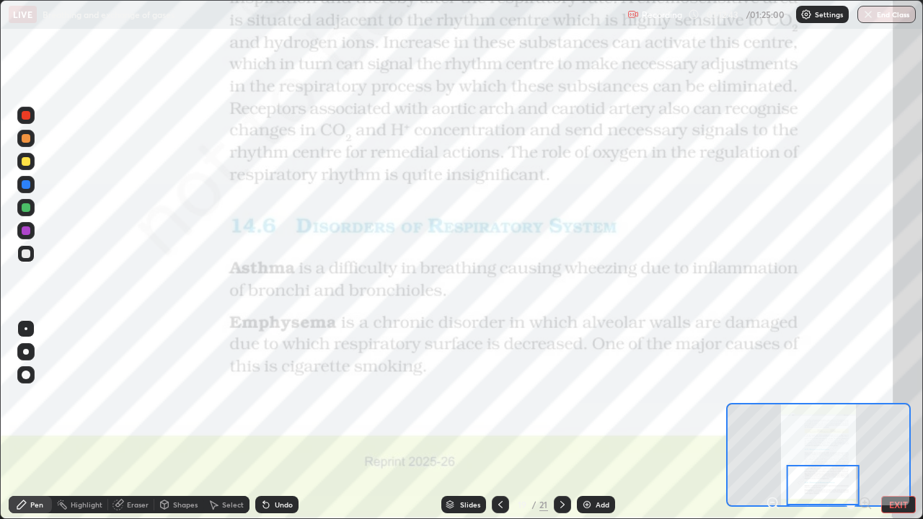
click at [27, 115] on div at bounding box center [26, 115] width 9 height 9
click at [562, 421] on icon at bounding box center [562, 504] width 4 height 7
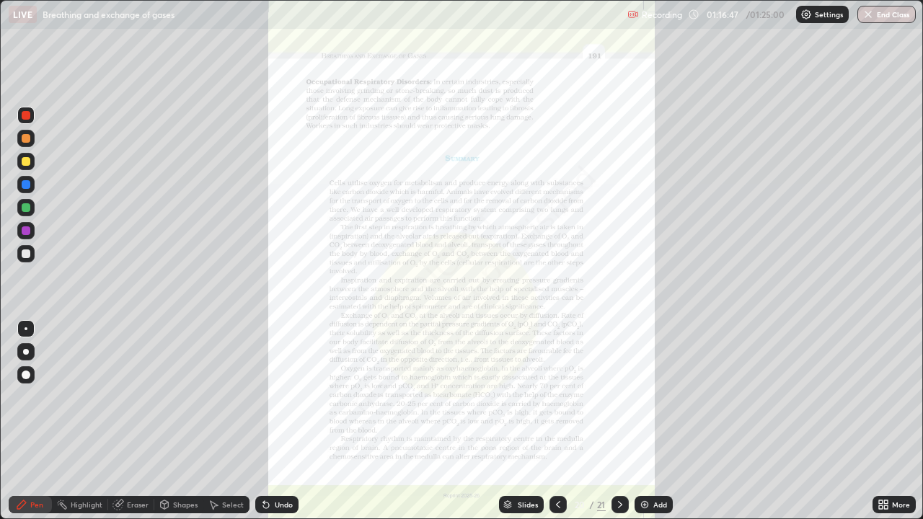
click at [882, 421] on icon at bounding box center [883, 505] width 12 height 12
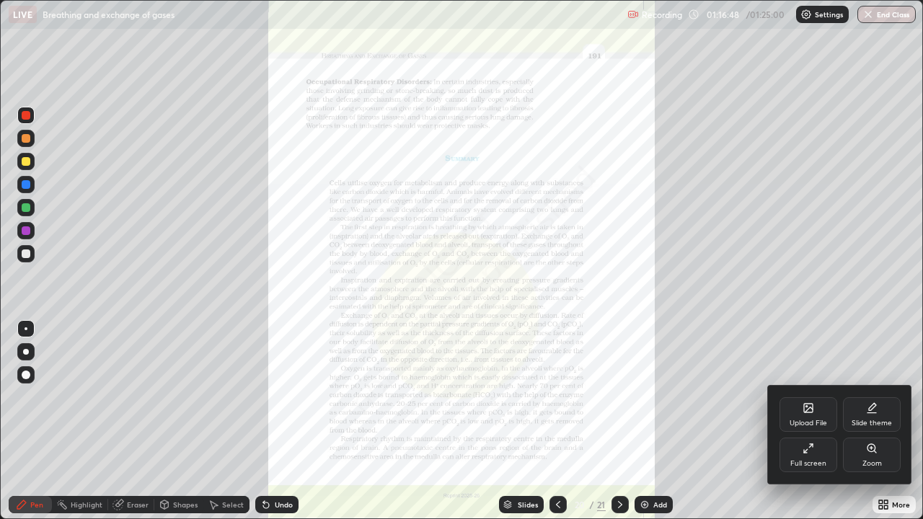
click at [805, 421] on div "Full screen" at bounding box center [808, 455] width 58 height 35
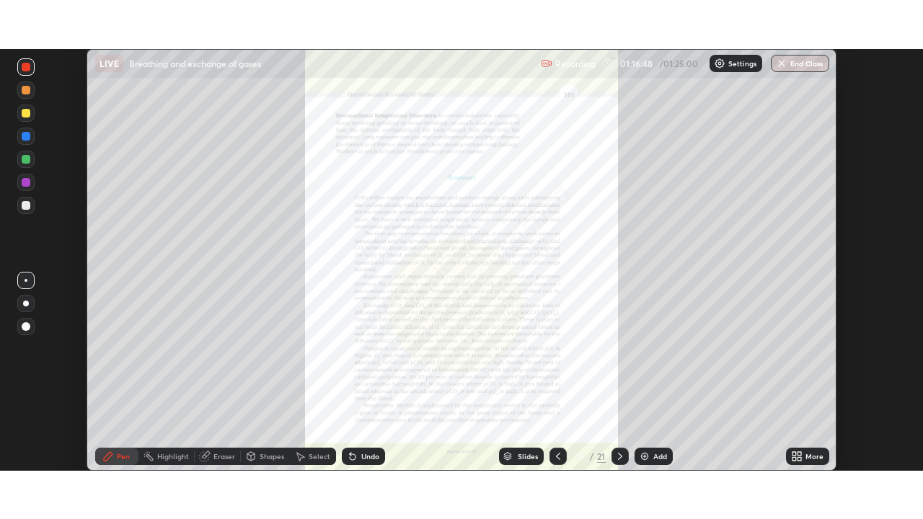
scroll to position [71655, 71154]
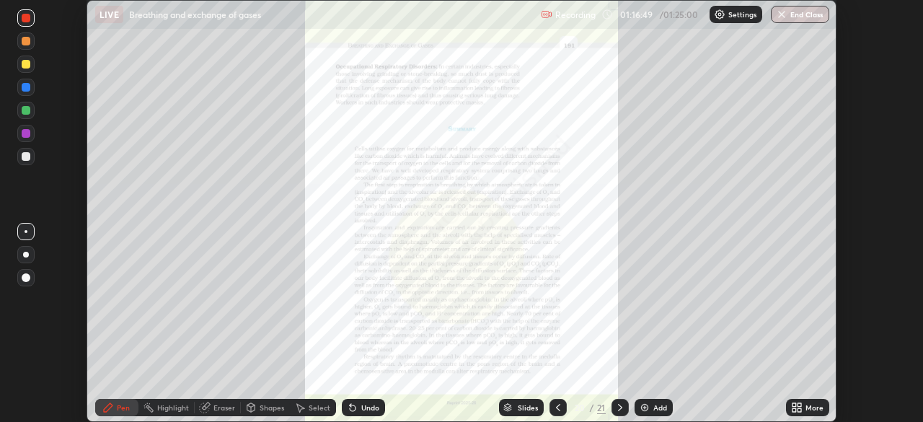
click at [812, 407] on div "More" at bounding box center [814, 407] width 18 height 7
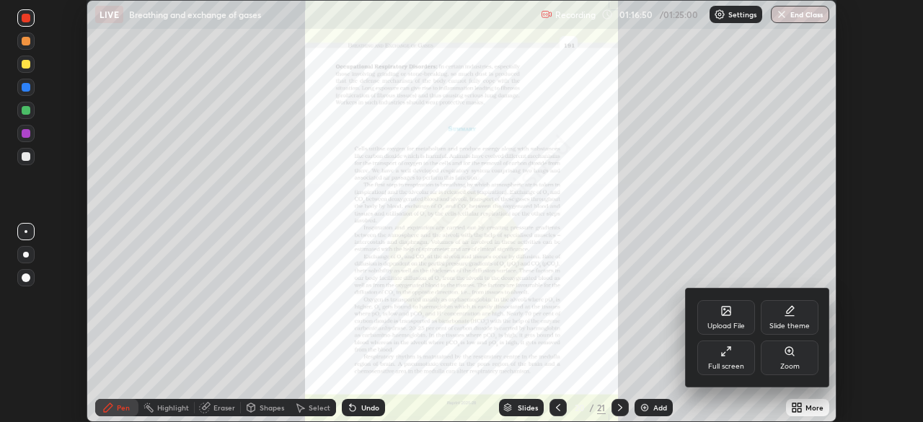
click at [740, 363] on div "Full screen" at bounding box center [726, 366] width 36 height 7
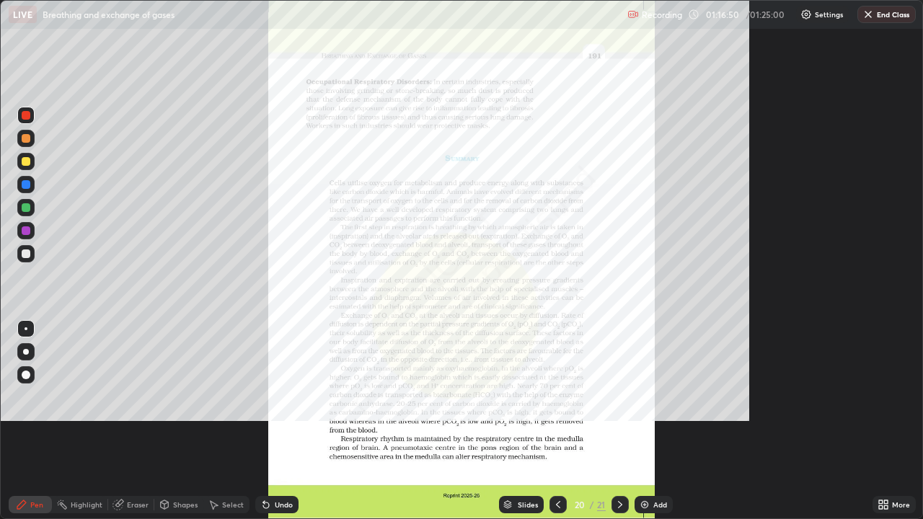
scroll to position [519, 923]
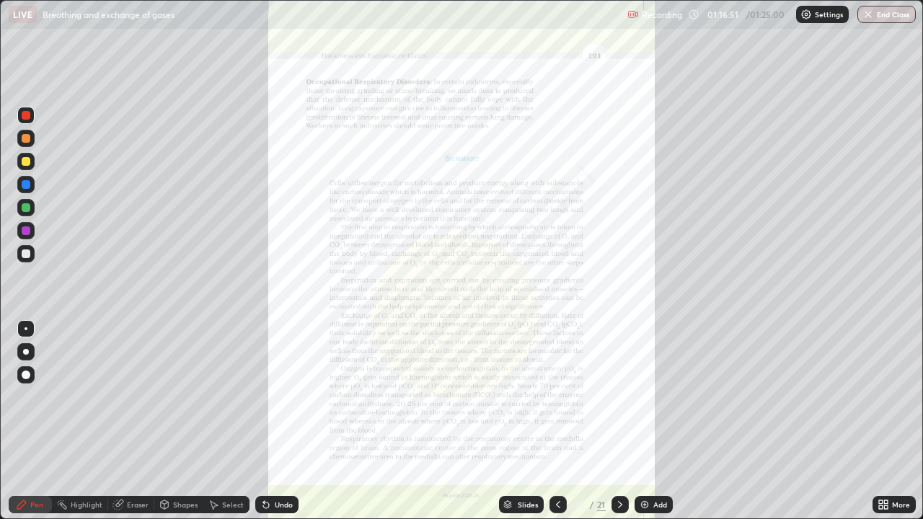
click at [885, 421] on icon at bounding box center [883, 505] width 12 height 12
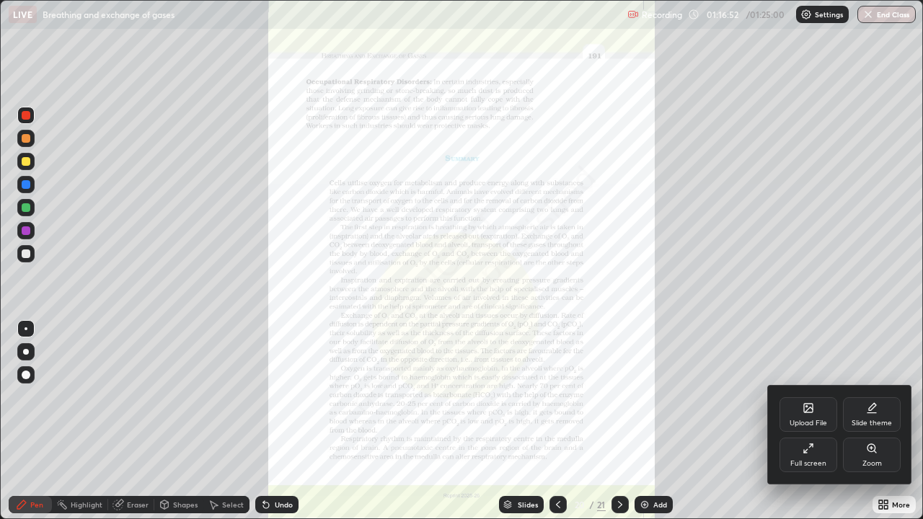
click at [871, 421] on div "Zoom" at bounding box center [872, 455] width 58 height 35
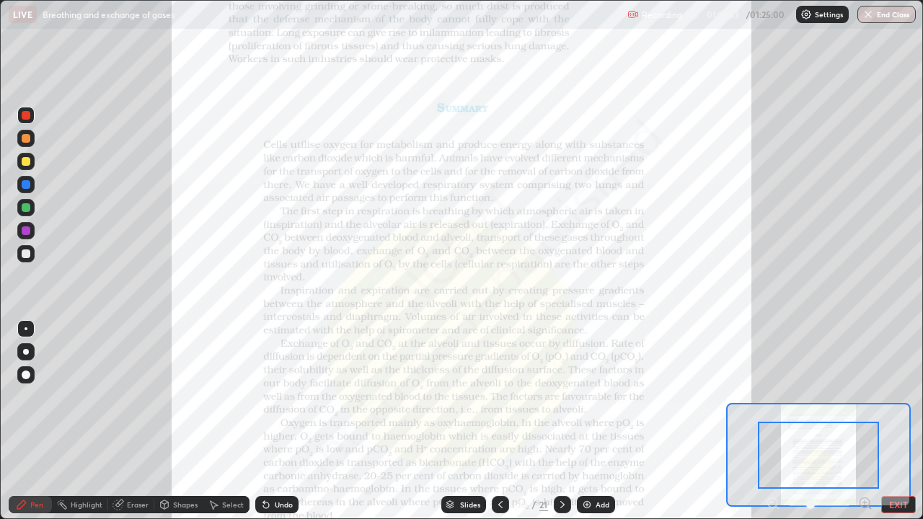
click at [864, 421] on icon at bounding box center [864, 503] width 0 height 4
click at [864, 421] on icon at bounding box center [865, 502] width 4 height 0
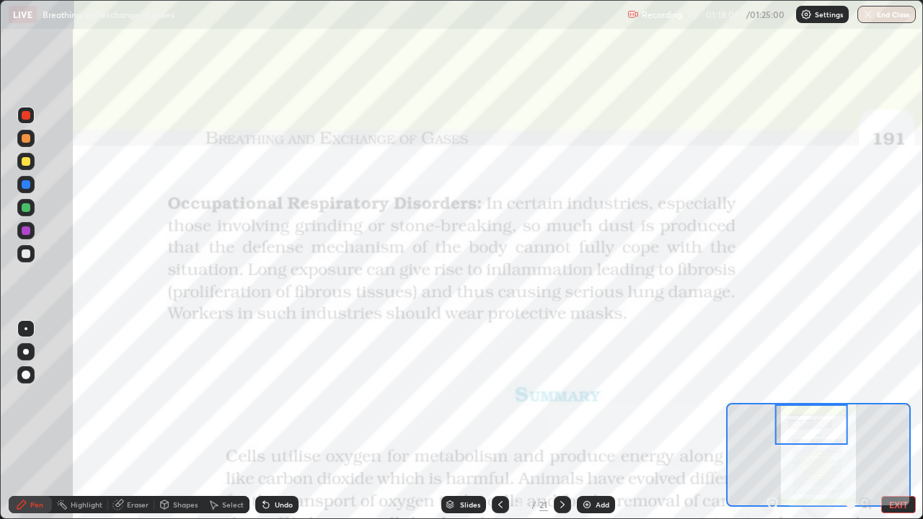
click at [277, 421] on div "Undo" at bounding box center [284, 504] width 18 height 7
click at [897, 421] on button "EXIT" at bounding box center [898, 504] width 35 height 17
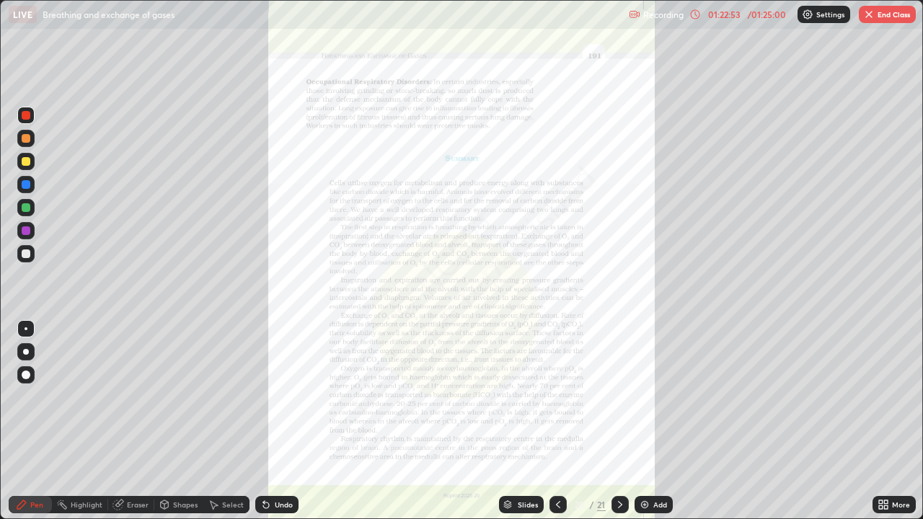
click at [866, 13] on img "button" at bounding box center [869, 15] width 12 height 12
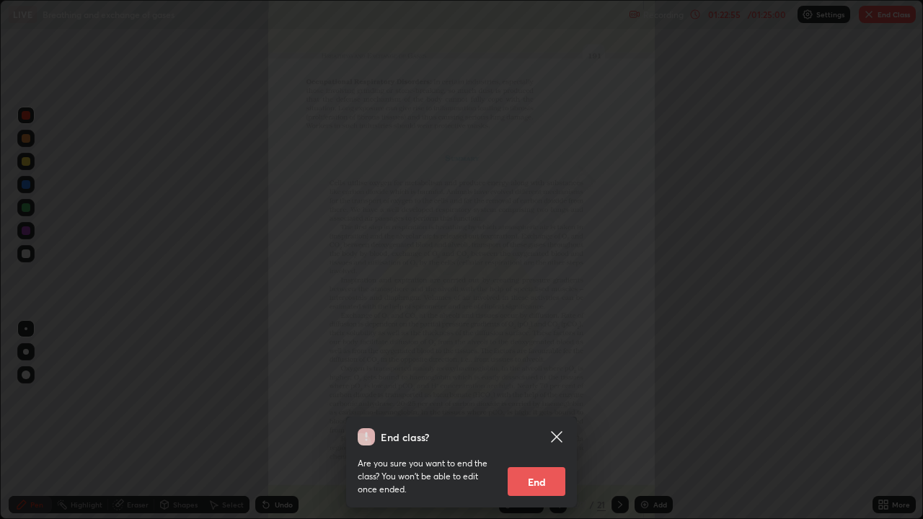
click at [530, 421] on button "End" at bounding box center [536, 481] width 58 height 29
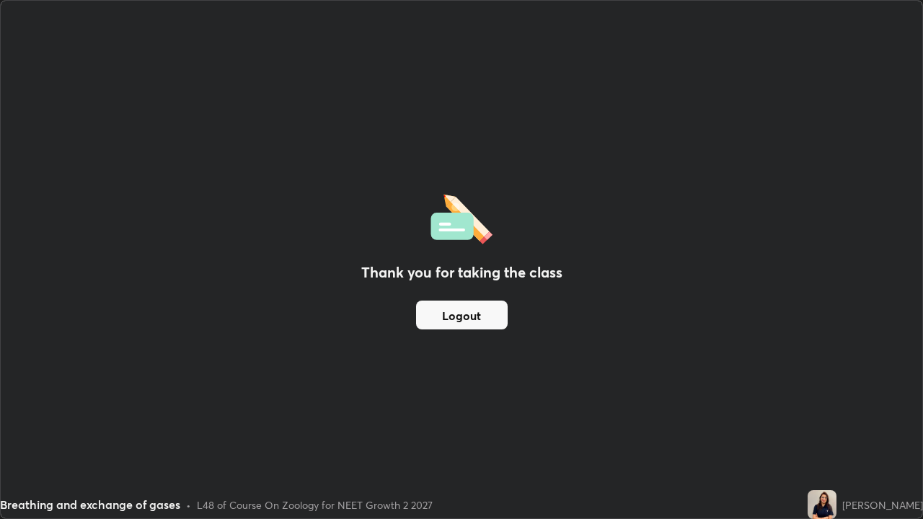
click at [475, 313] on button "Logout" at bounding box center [462, 315] width 92 height 29
